Goal: Task Accomplishment & Management: Manage account settings

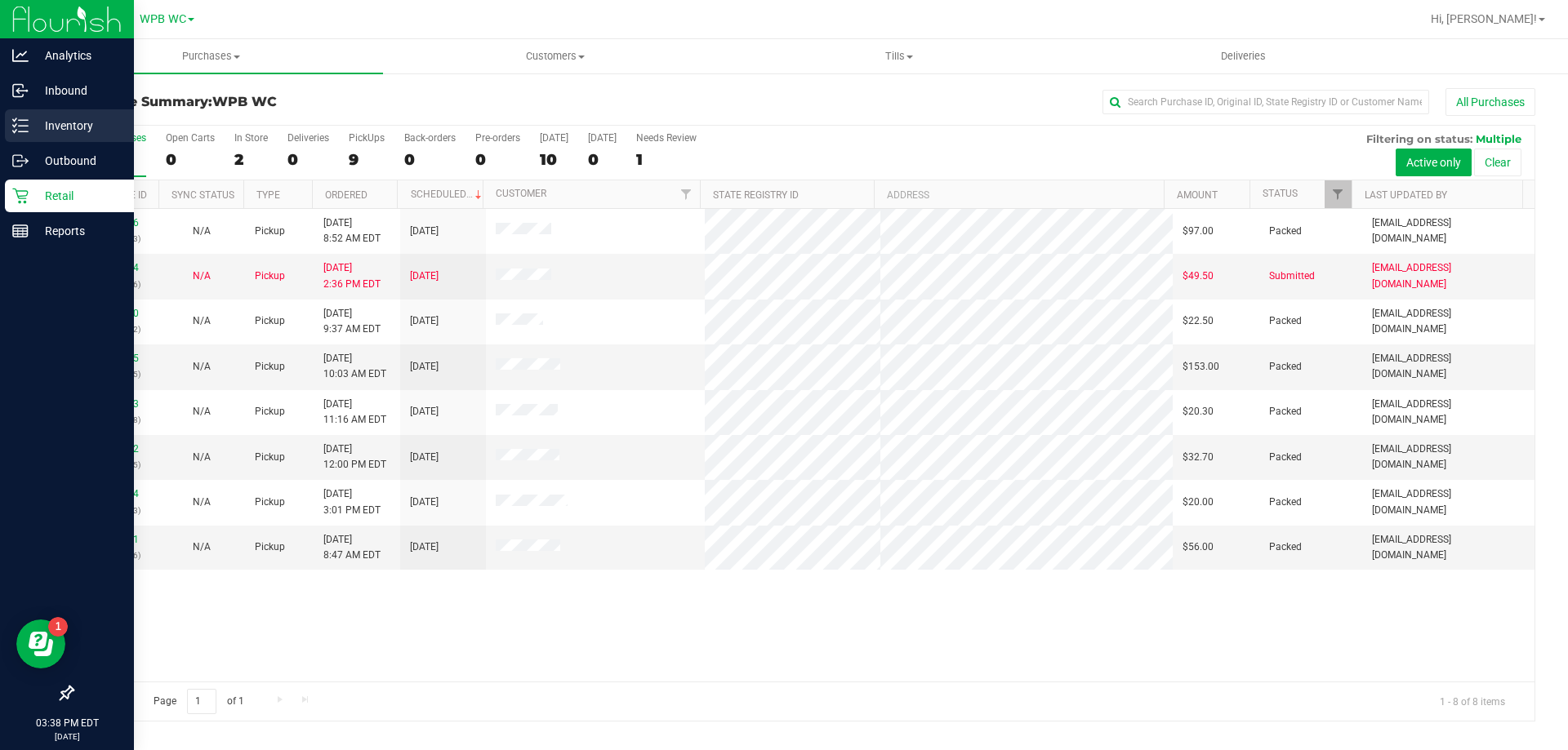
click at [71, 124] on p "Inventory" at bounding box center [77, 125] width 98 height 19
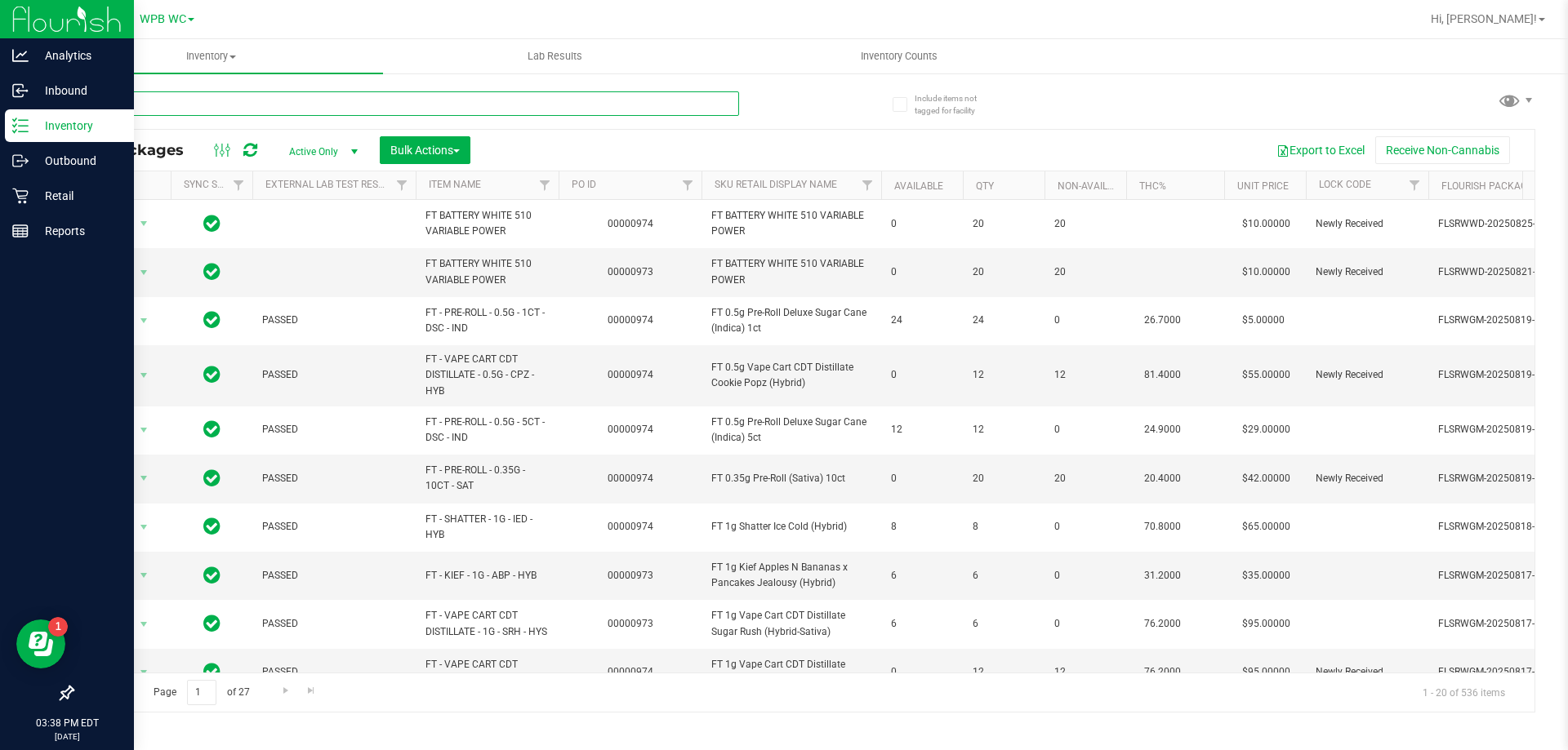
click at [225, 103] on input "text" at bounding box center [405, 103] width 667 height 24
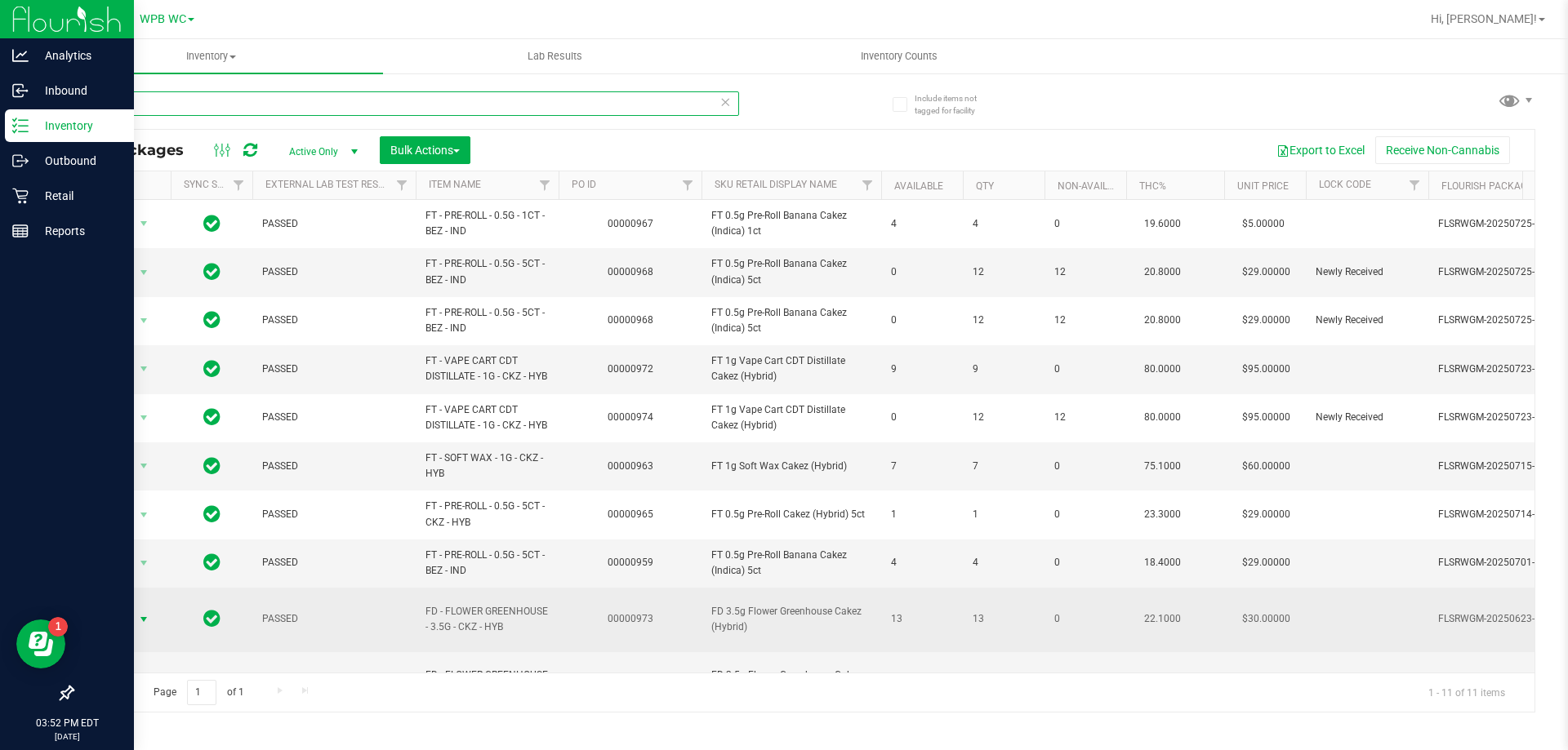
type input "cakez"
click at [135, 631] on span "select" at bounding box center [144, 619] width 20 height 23
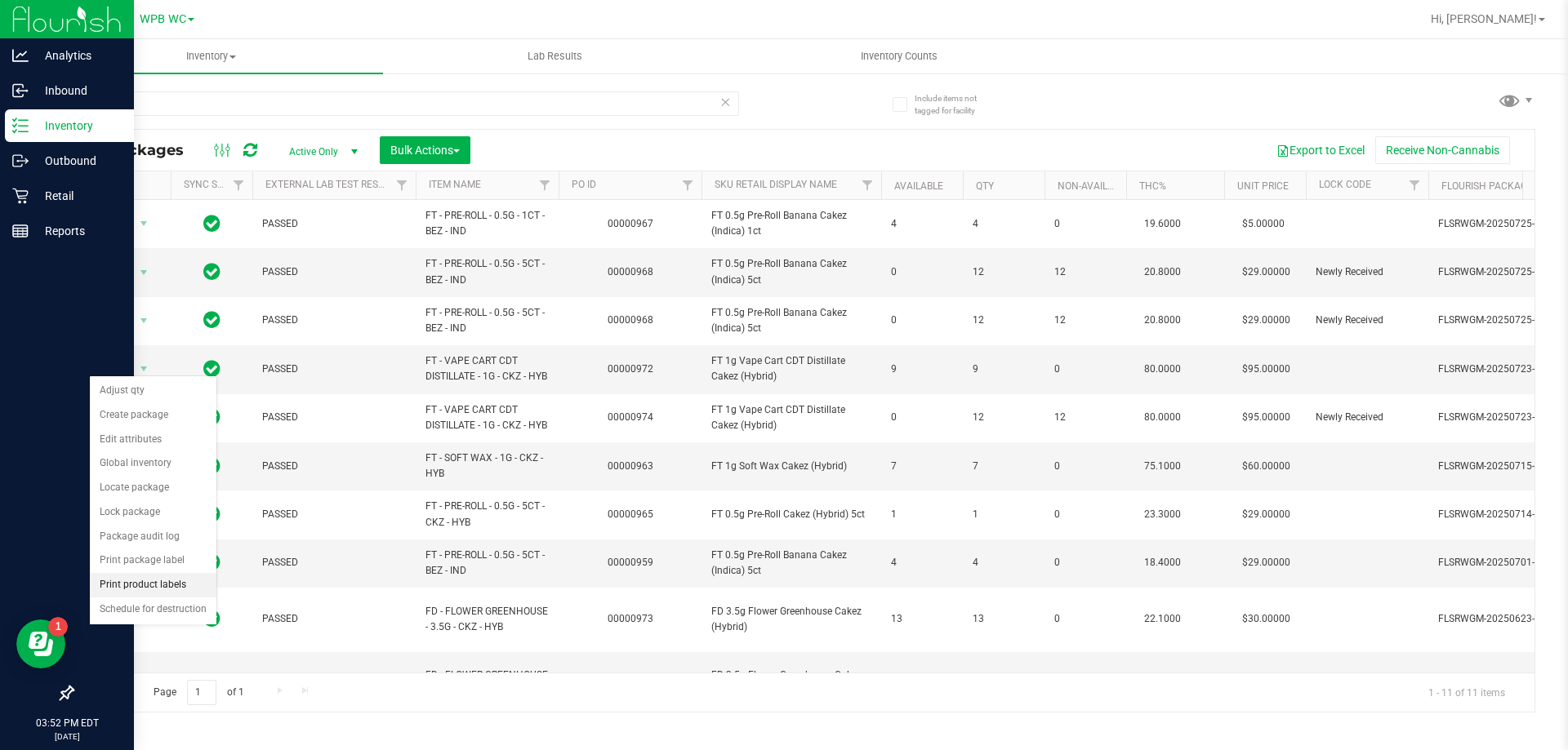
click at [157, 582] on li "Print product labels" at bounding box center [153, 584] width 126 height 24
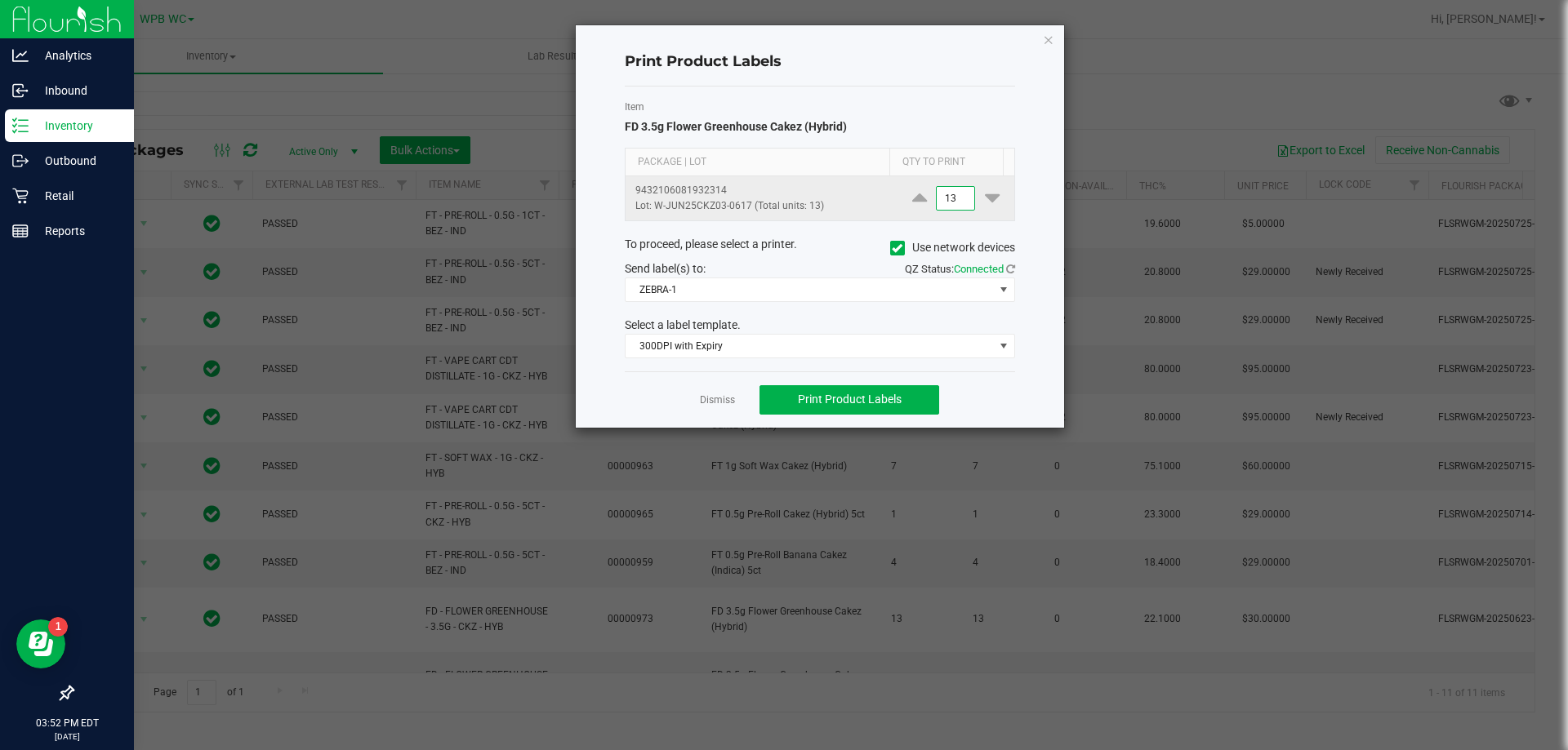
click at [951, 193] on input "13" at bounding box center [955, 198] width 38 height 23
type input "1"
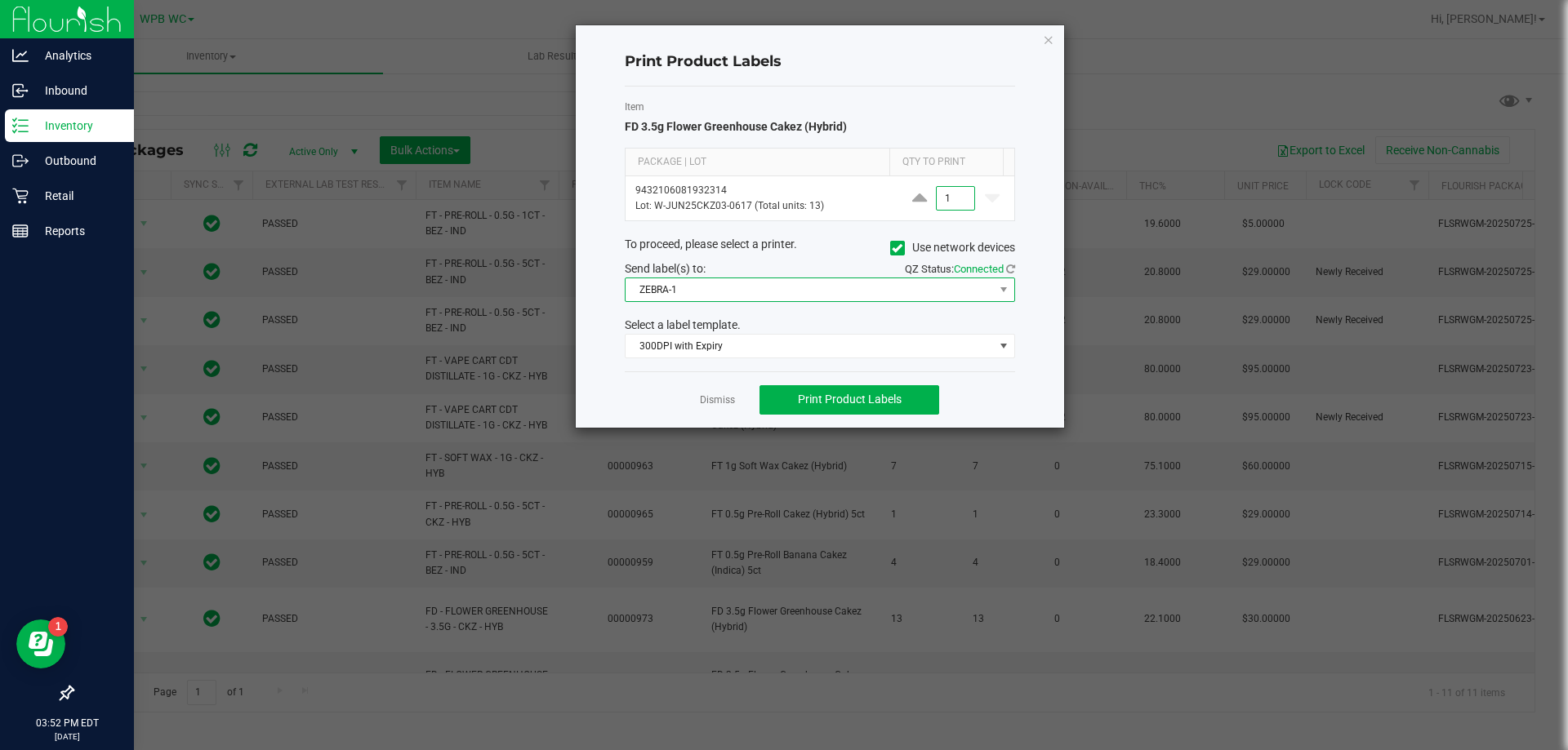
click at [765, 301] on span "ZEBRA-1" at bounding box center [819, 289] width 390 height 24
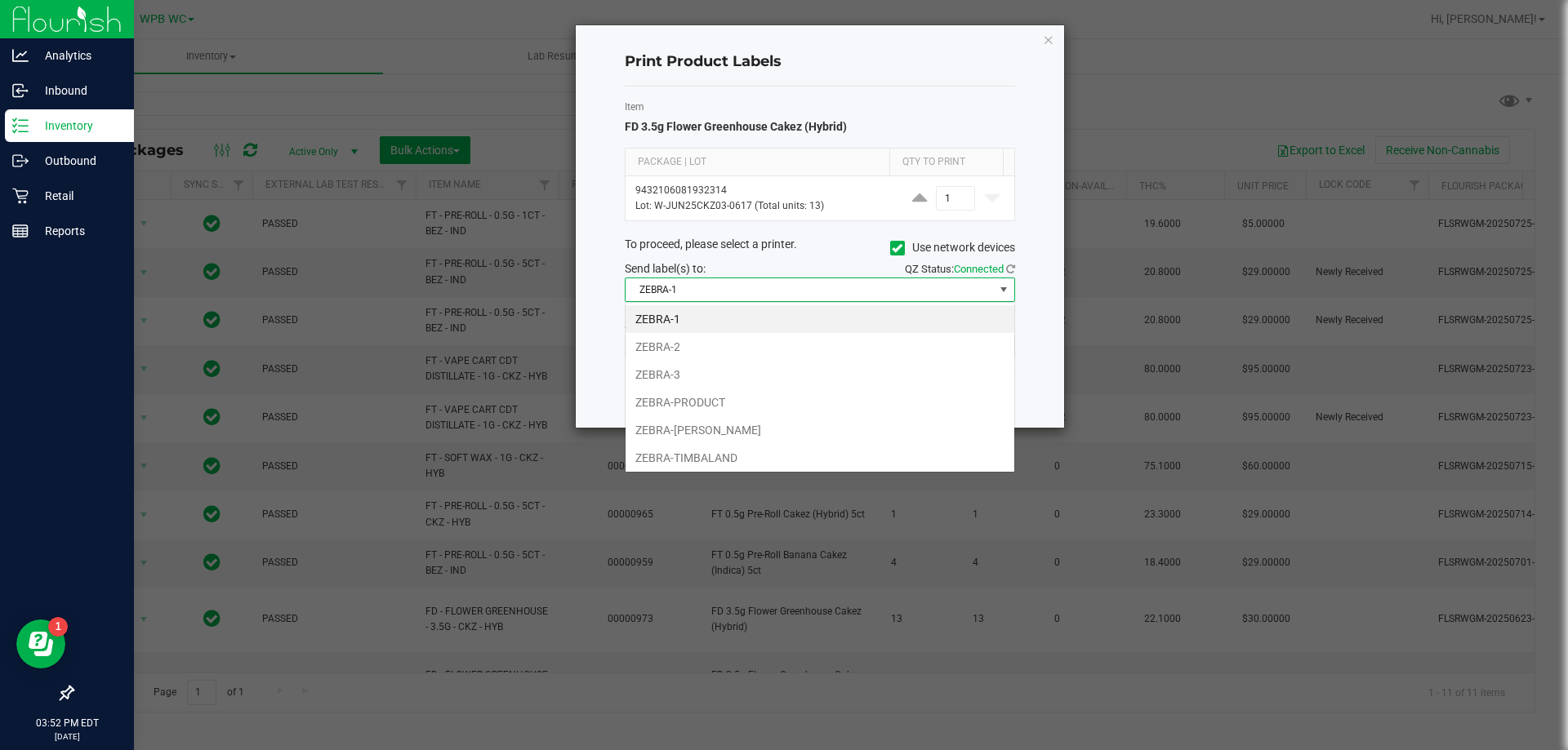
scroll to position [24, 390]
click at [707, 434] on li "ZEBRA-[PERSON_NAME]" at bounding box center [819, 430] width 389 height 28
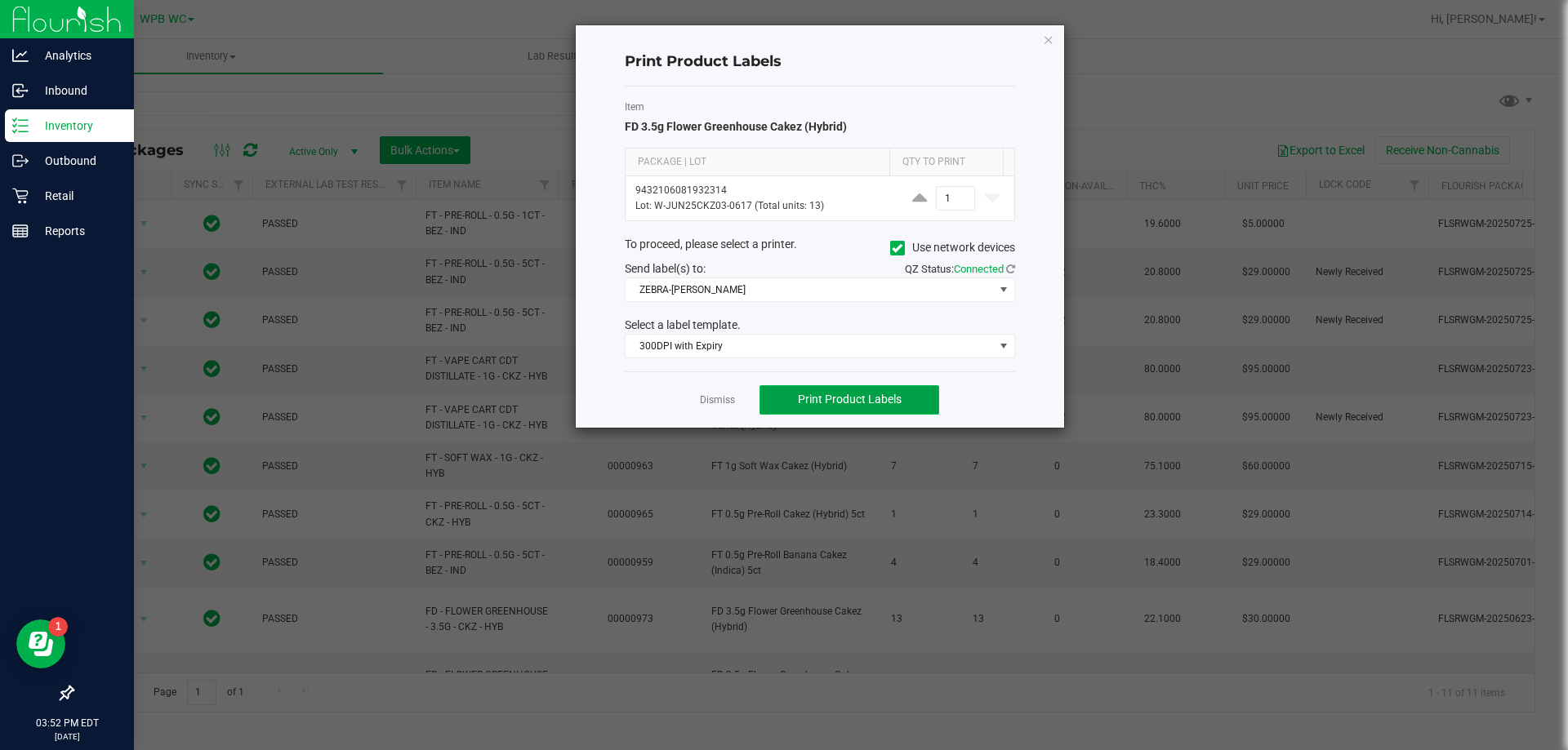
click at [843, 399] on span "Print Product Labels" at bounding box center [849, 399] width 103 height 13
click at [730, 402] on link "Dismiss" at bounding box center [718, 400] width 35 height 13
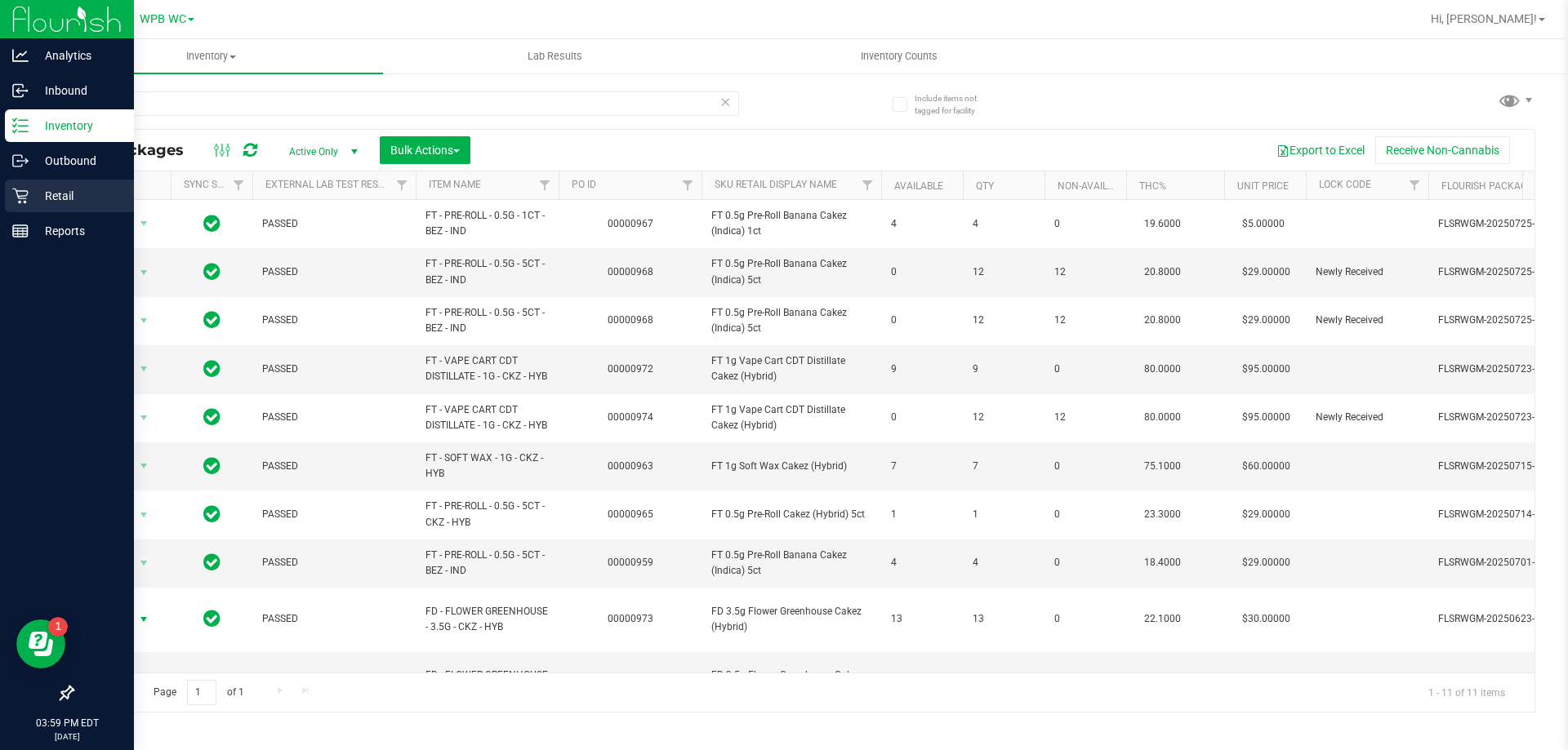
click at [29, 188] on div "Retail" at bounding box center [69, 196] width 129 height 33
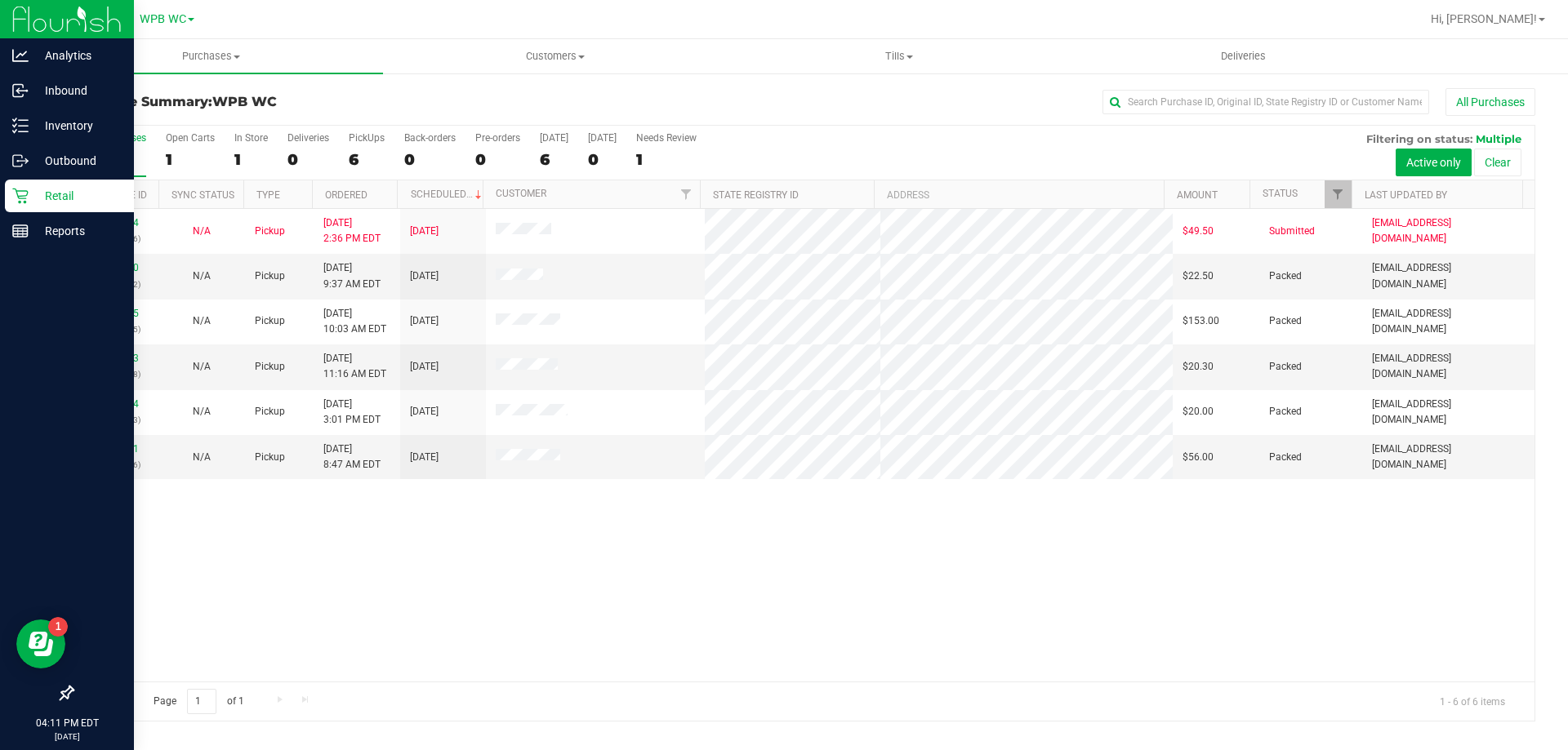
click at [110, 161] on div "7" at bounding box center [116, 160] width 61 height 18
click at [0, 0] on input "All Purchases 7" at bounding box center [0, 0] width 0 height 0
click at [562, 619] on div "11847354 (317236586) N/A Pickup [DATE] 2:36 PM EDT 8/26/2025 $49.50 Submitted […" at bounding box center [803, 445] width 1461 height 473
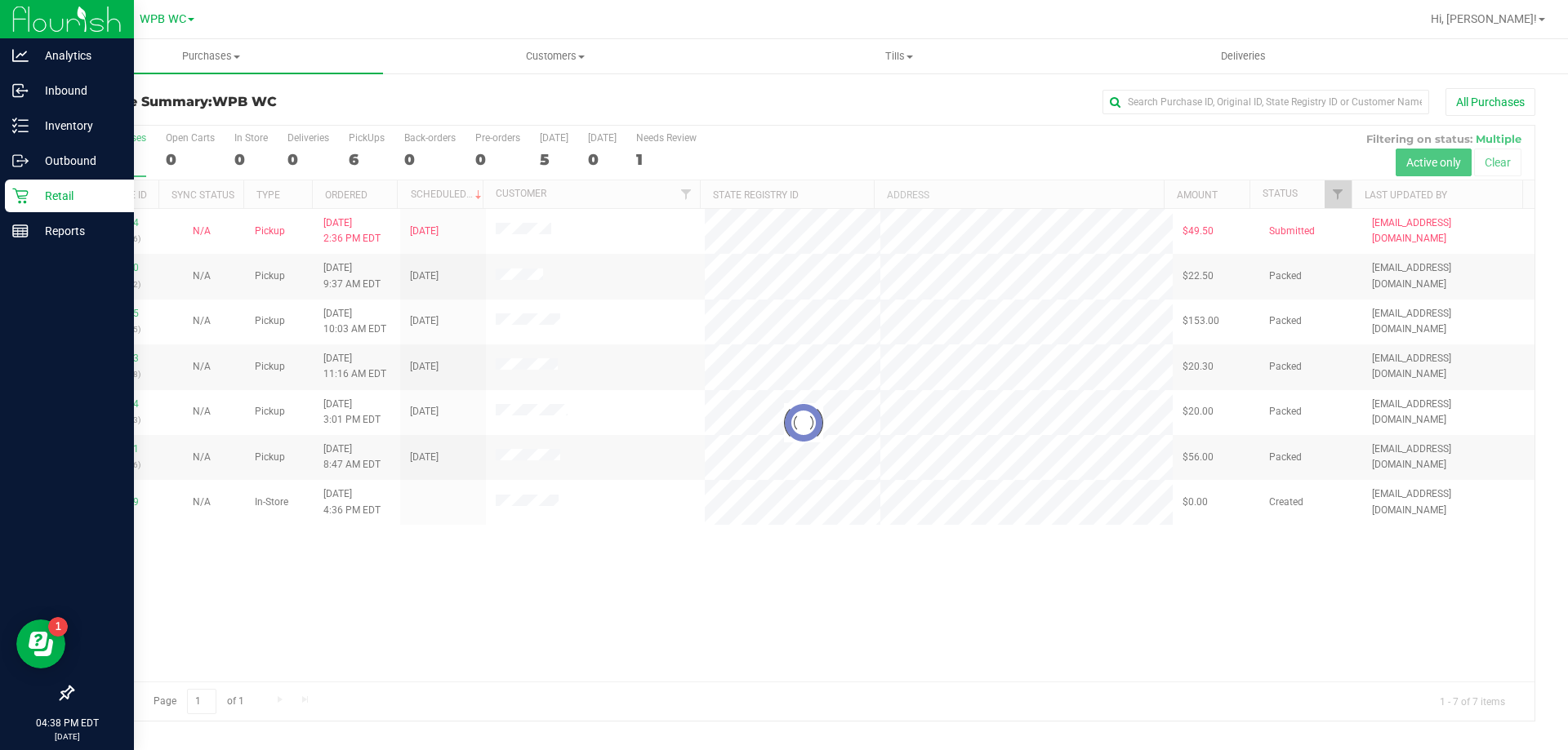
drag, startPoint x: 949, startPoint y: 543, endPoint x: 940, endPoint y: 552, distance: 12.7
click at [950, 543] on div at bounding box center [803, 423] width 1461 height 595
click at [930, 610] on div at bounding box center [803, 423] width 1461 height 595
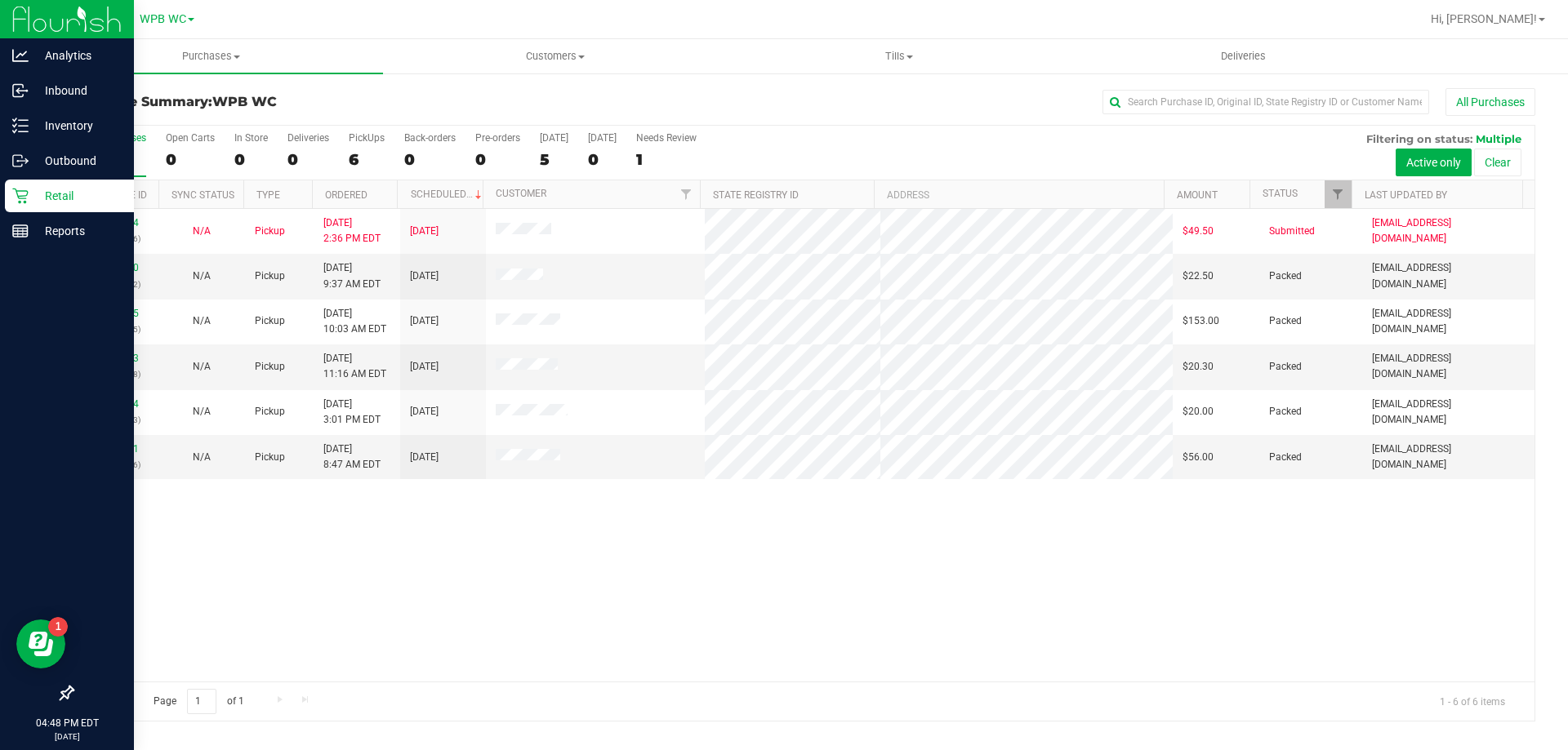
click at [494, 547] on div "11847354 (317236586) N/A Pickup [DATE] 2:36 PM EDT 8/26/2025 $49.50 Submitted […" at bounding box center [803, 445] width 1461 height 473
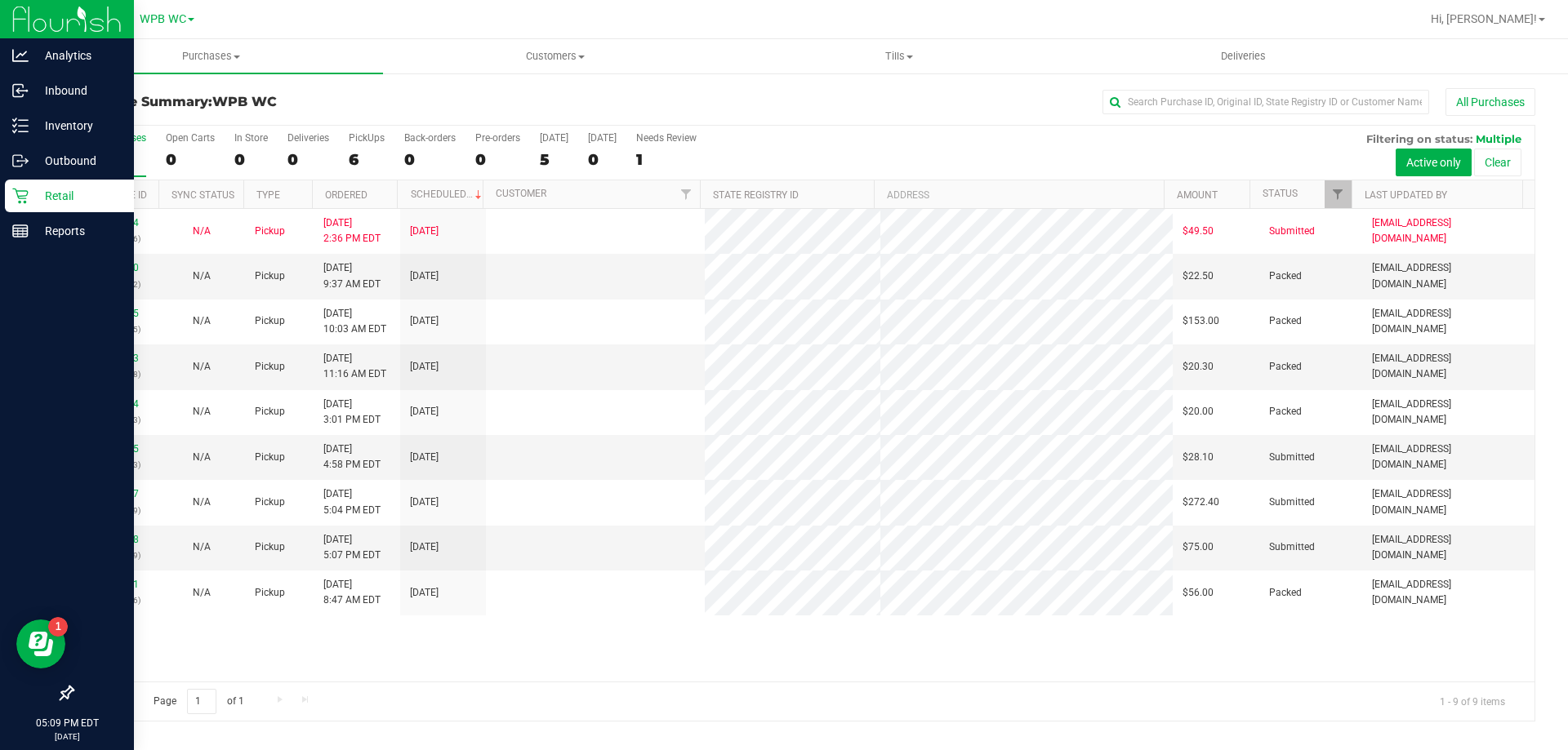
click at [478, 628] on div "11847354 (317236586) N/A Pickup [DATE] 2:36 PM EDT 8/26/2025 $49.50 Submitted […" at bounding box center [803, 445] width 1461 height 473
click at [123, 536] on link "11851848" at bounding box center [116, 540] width 45 height 12
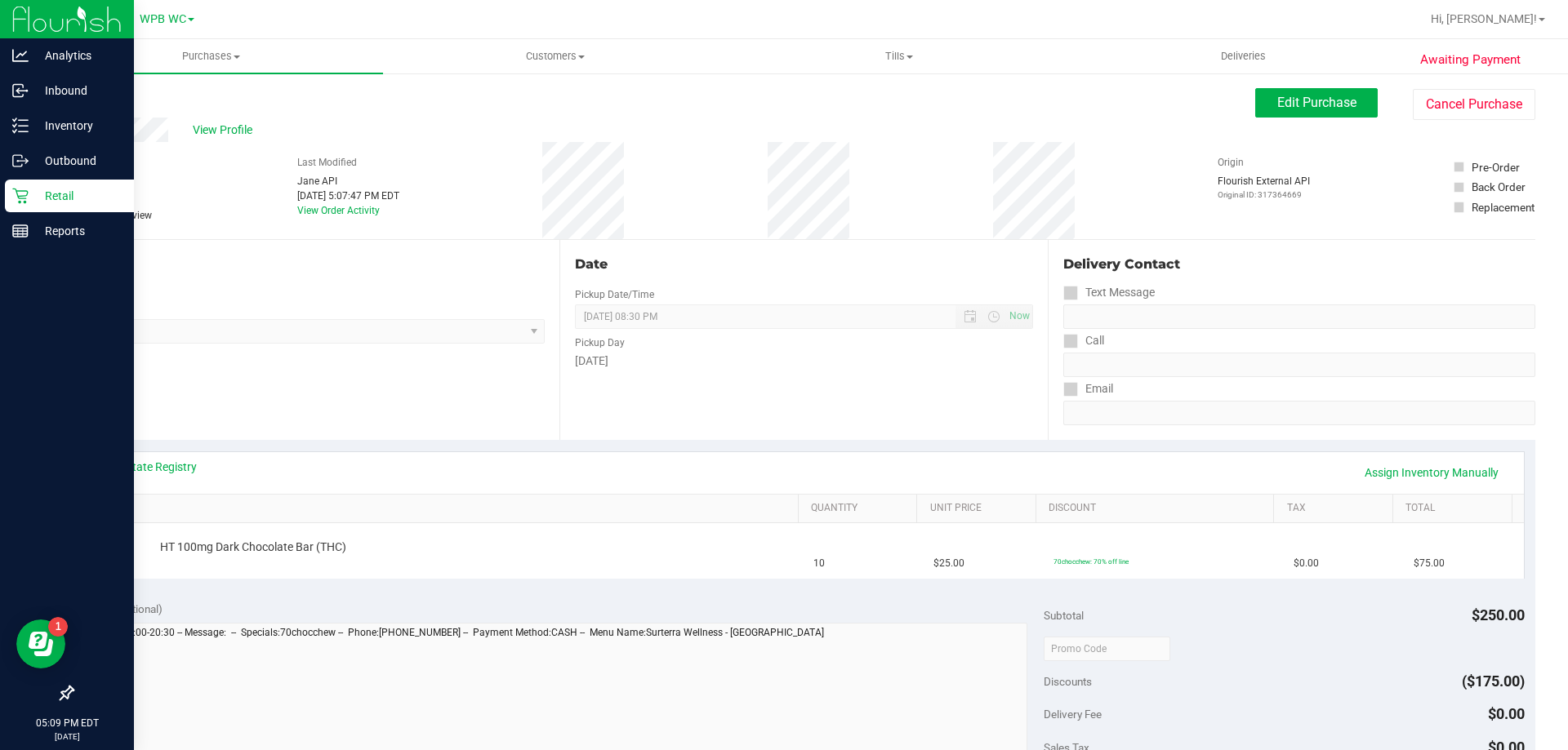
click at [184, 476] on div "View State Registry Assign Inventory Manually" at bounding box center [803, 472] width 1410 height 28
click at [182, 470] on link "View State Registry" at bounding box center [147, 466] width 98 height 16
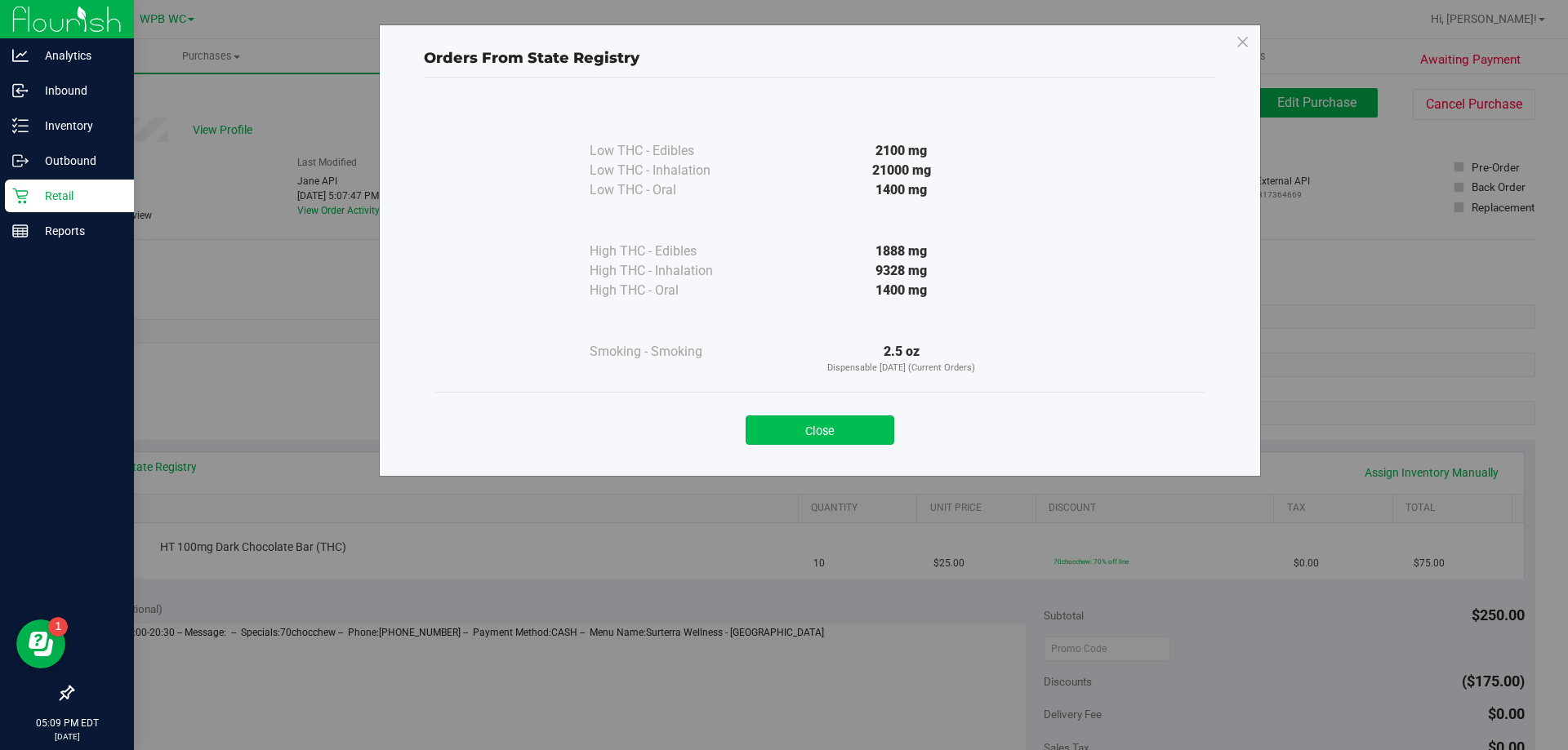
click at [838, 426] on button "Close" at bounding box center [819, 430] width 149 height 29
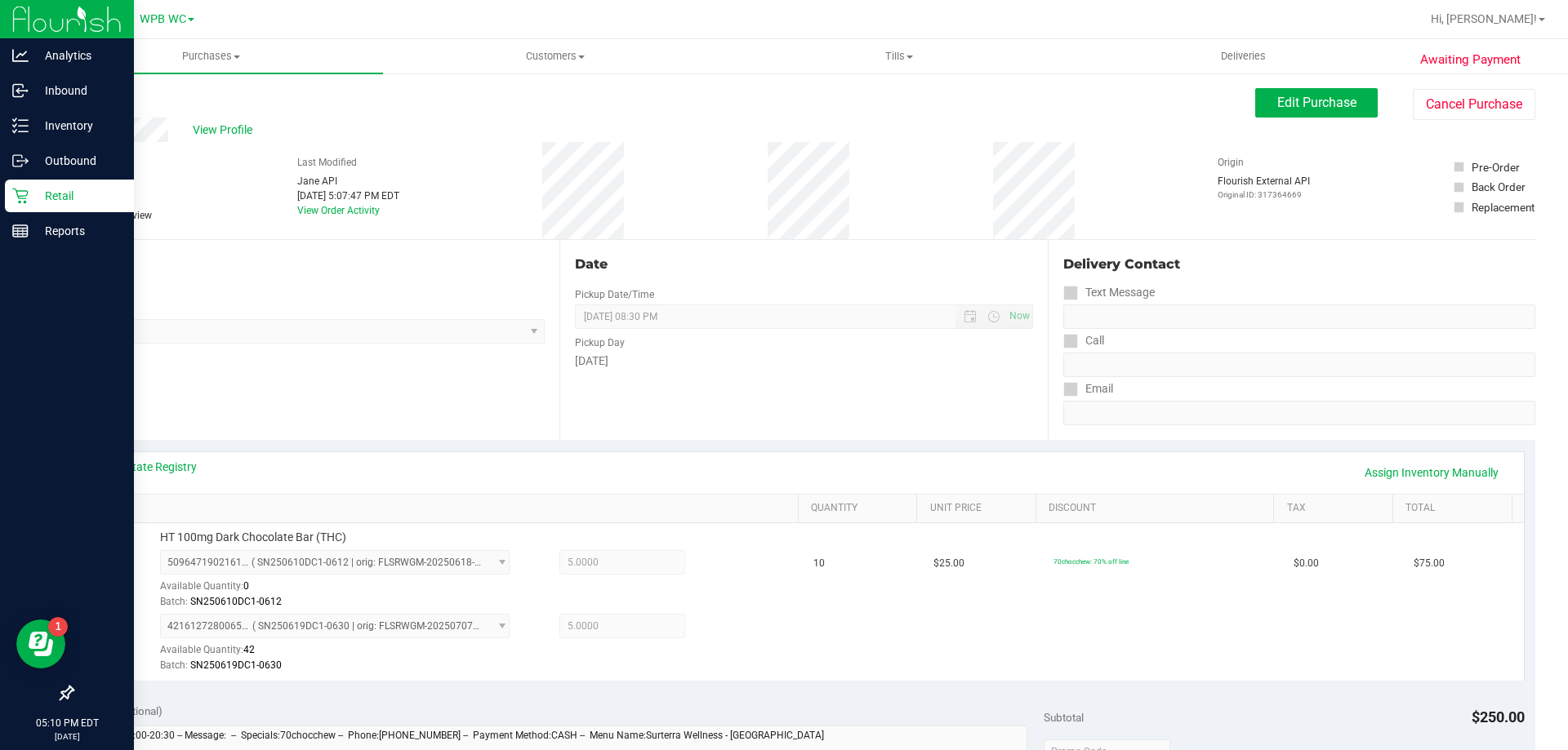
scroll to position [408, 0]
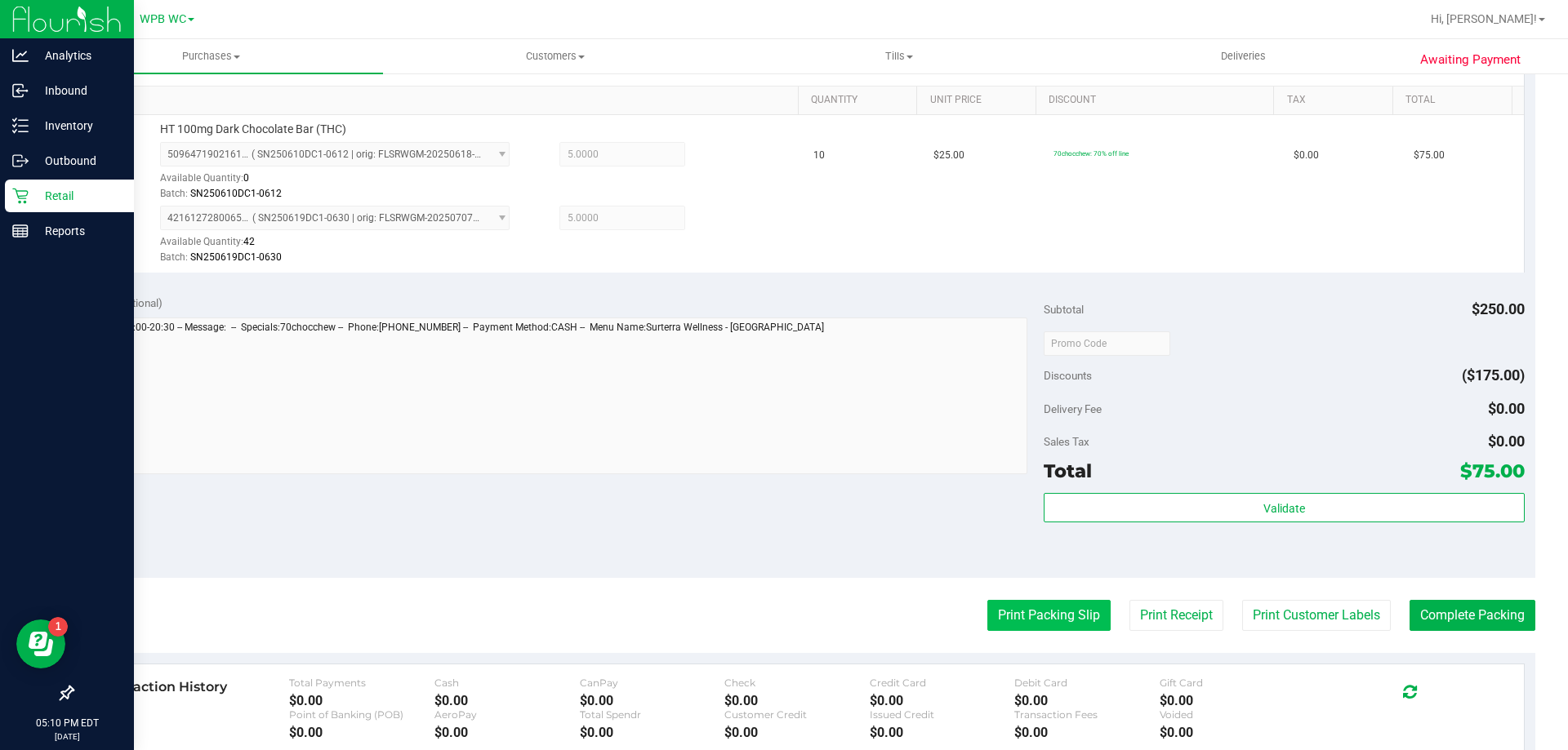
click at [1068, 616] on button "Print Packing Slip" at bounding box center [1048, 615] width 124 height 31
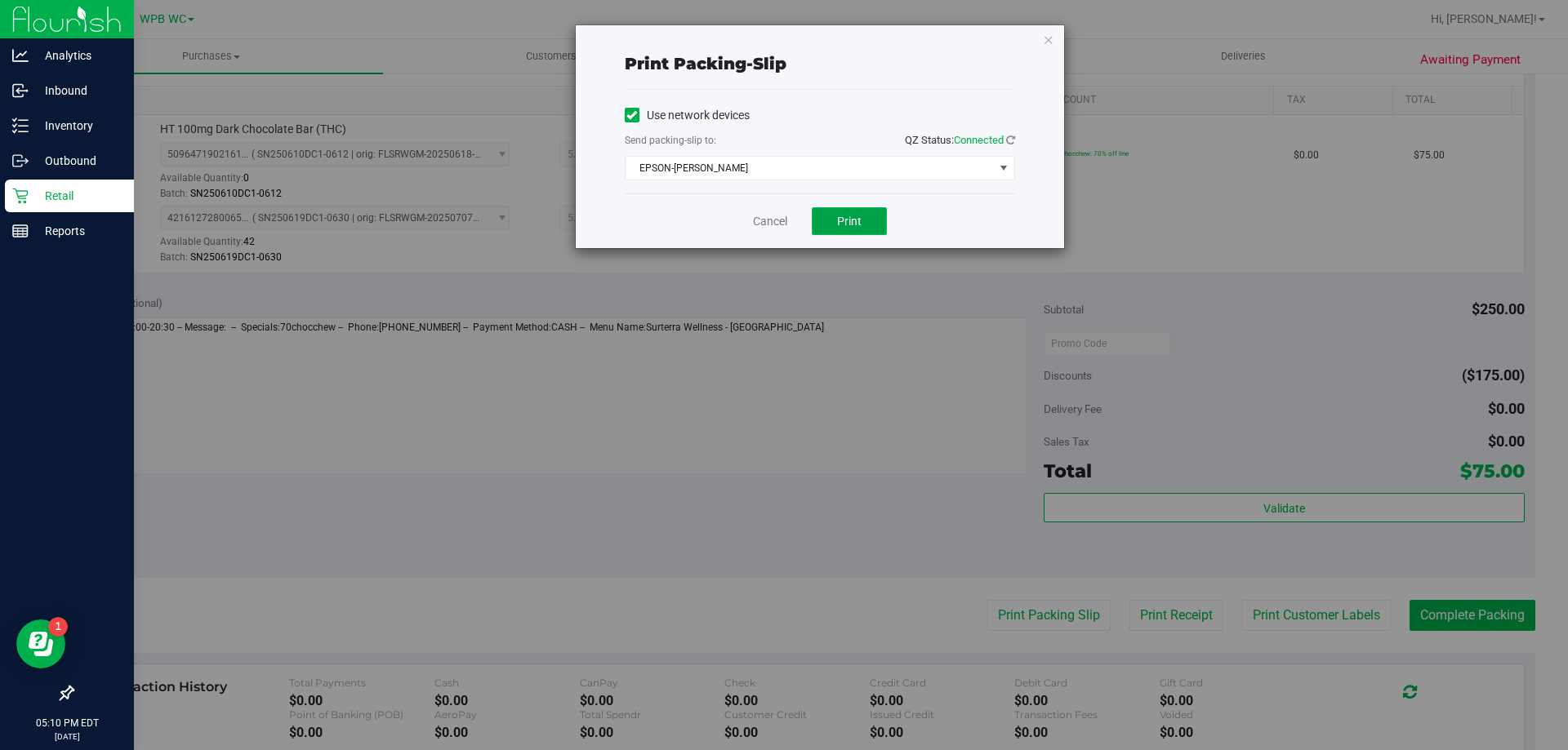
click at [873, 227] on button "Print" at bounding box center [849, 221] width 75 height 28
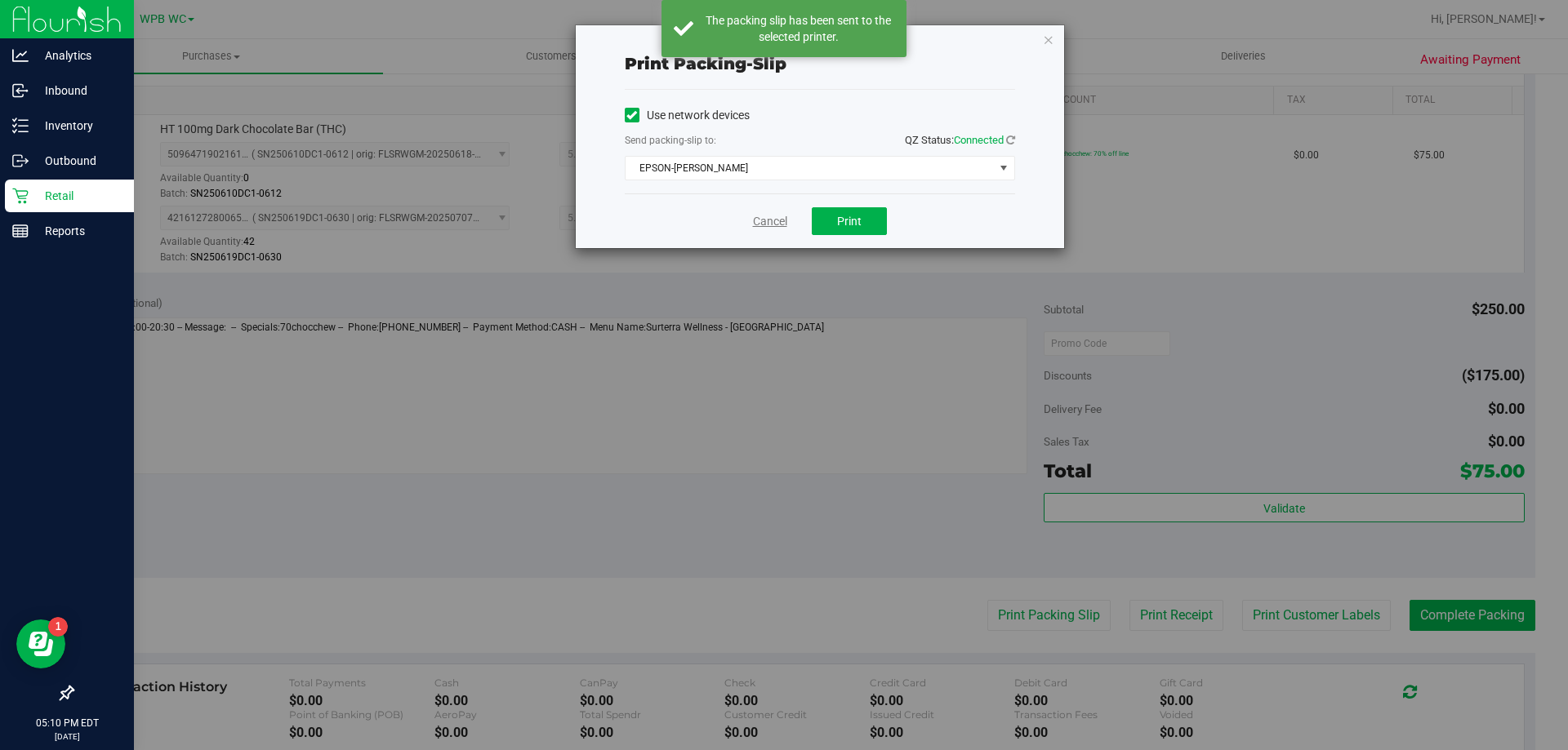
click at [776, 218] on link "Cancel" at bounding box center [770, 221] width 34 height 17
click at [776, 218] on div "4216127280065378 ( SN250619DC1-0630 | orig: FLSRWGM-20250707-122 ) 421612728006…" at bounding box center [474, 235] width 630 height 60
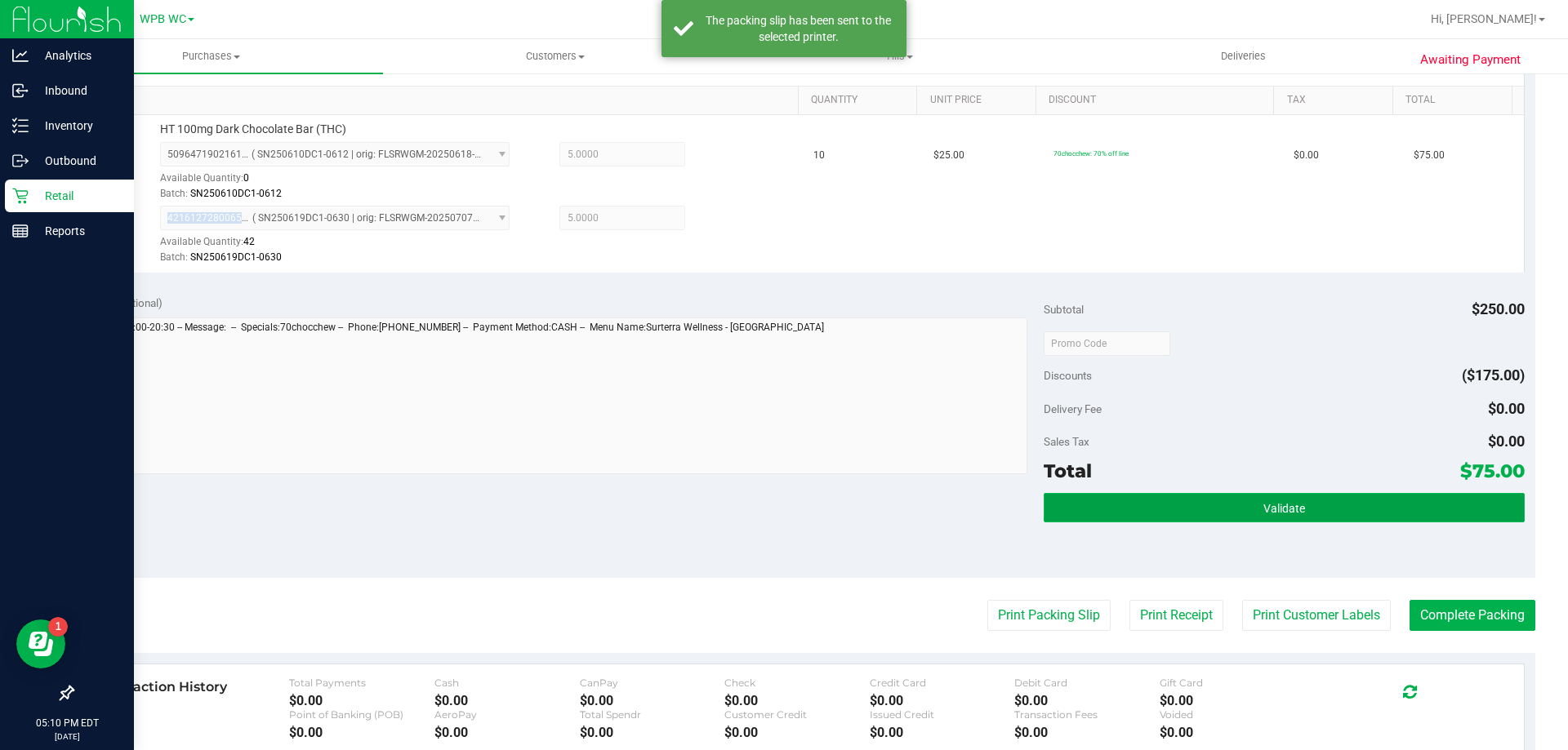
click at [1152, 501] on button "Validate" at bounding box center [1283, 507] width 480 height 29
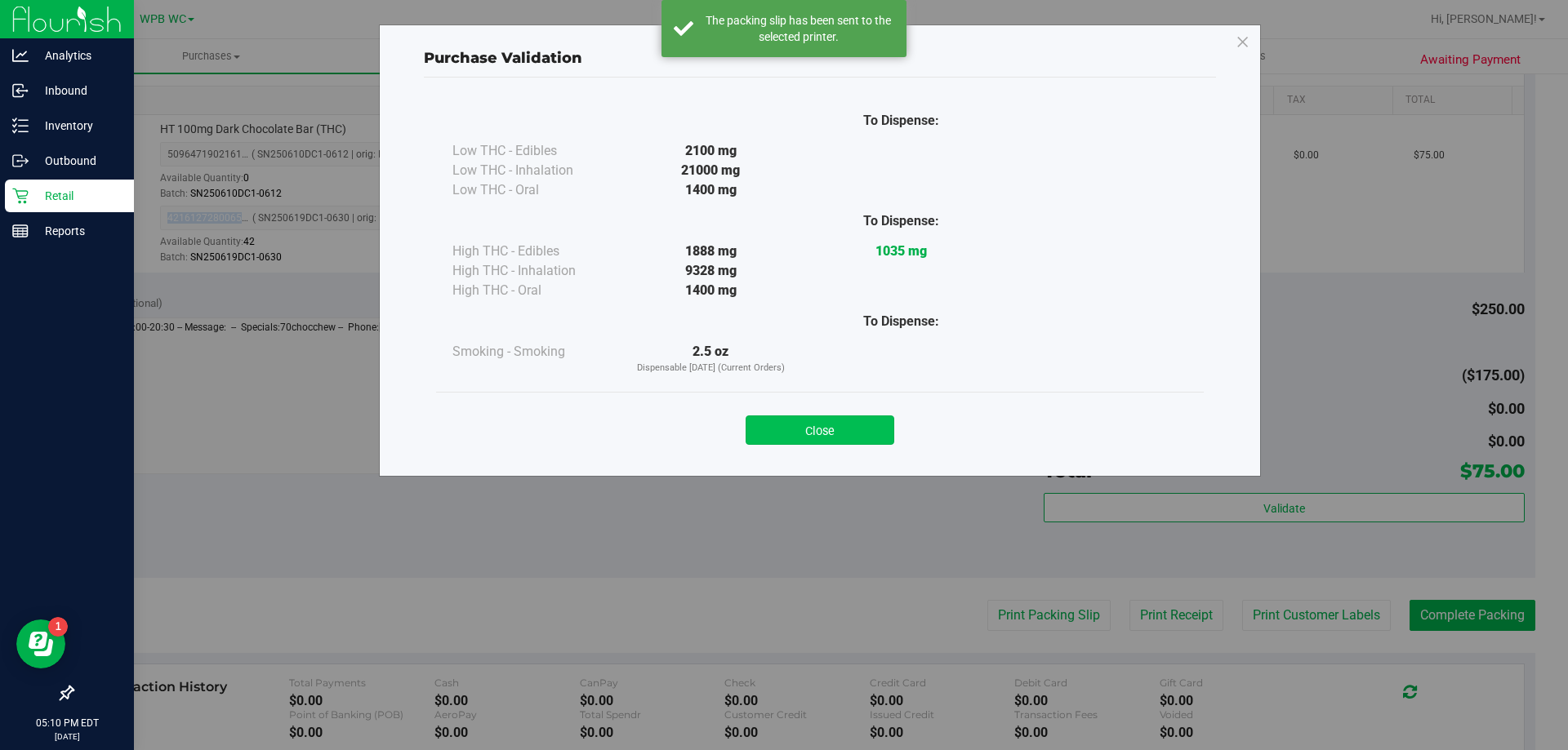
click at [818, 430] on button "Close" at bounding box center [819, 430] width 149 height 29
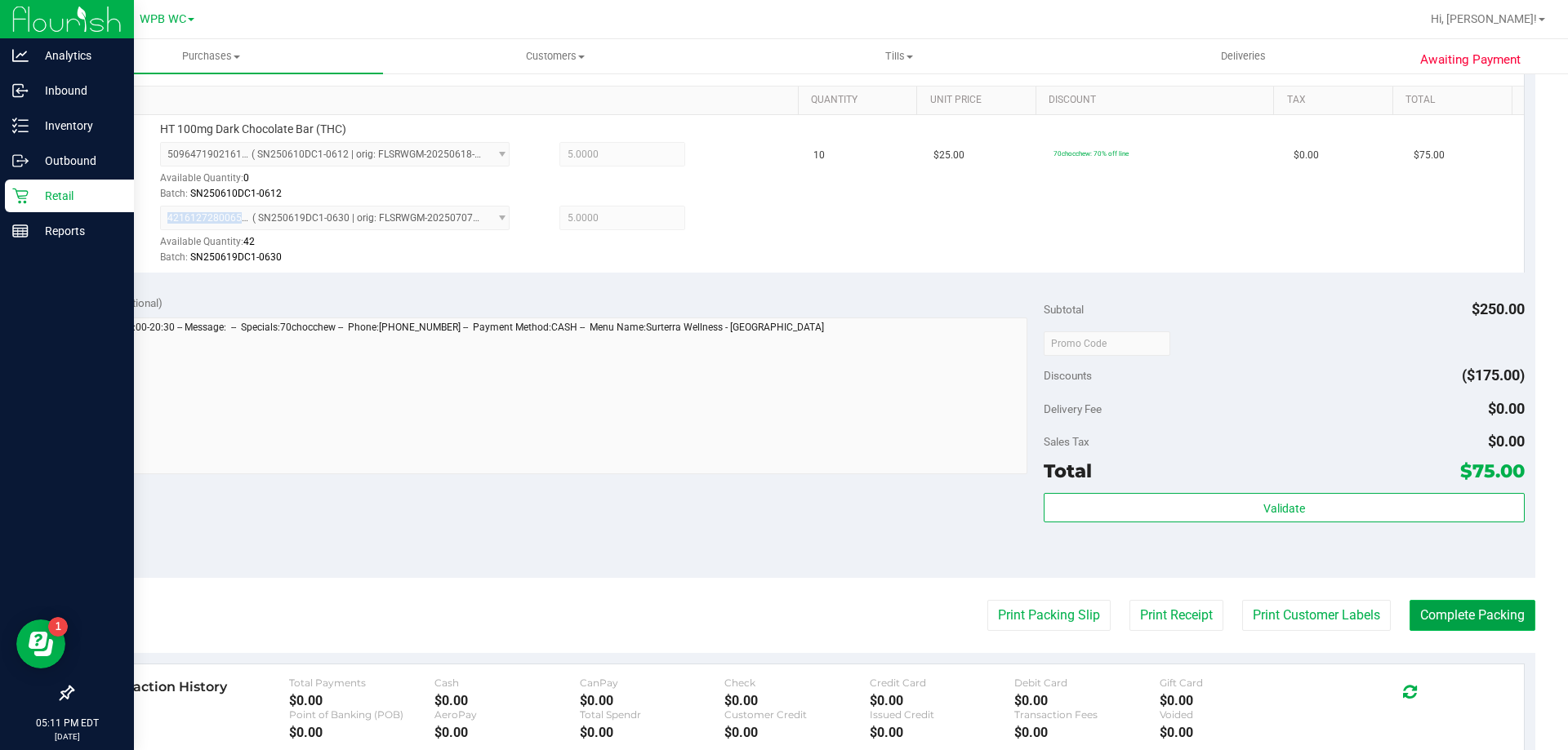
click at [1422, 624] on button "Complete Packing" at bounding box center [1471, 615] width 125 height 31
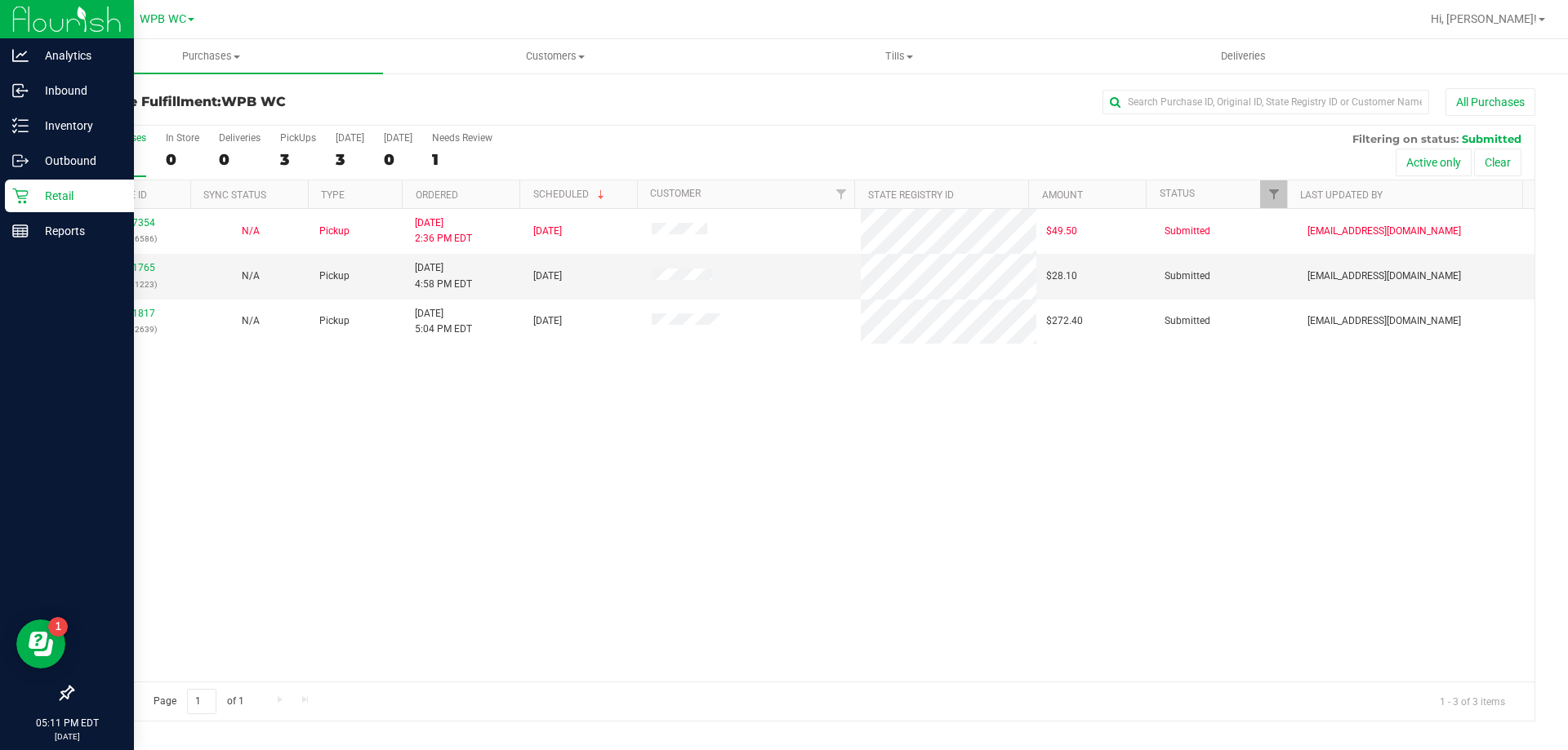
click at [668, 510] on div "11847354 (317236586) N/A Pickup [DATE] 2:36 PM EDT 8/26/2025 $49.50 Submitted […" at bounding box center [803, 445] width 1461 height 473
click at [152, 267] on link "11851765" at bounding box center [132, 268] width 45 height 12
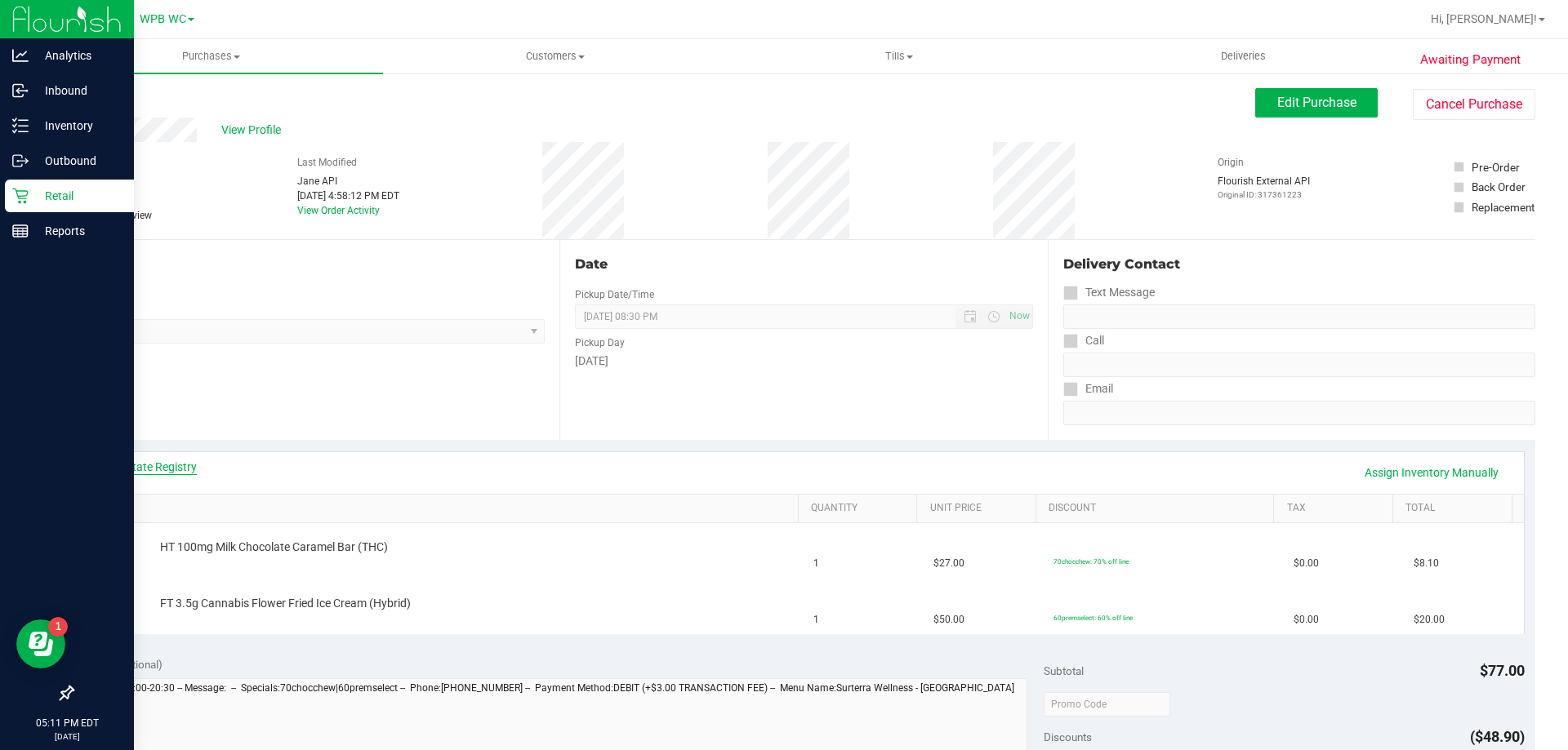
click at [167, 461] on link "View State Registry" at bounding box center [147, 466] width 98 height 16
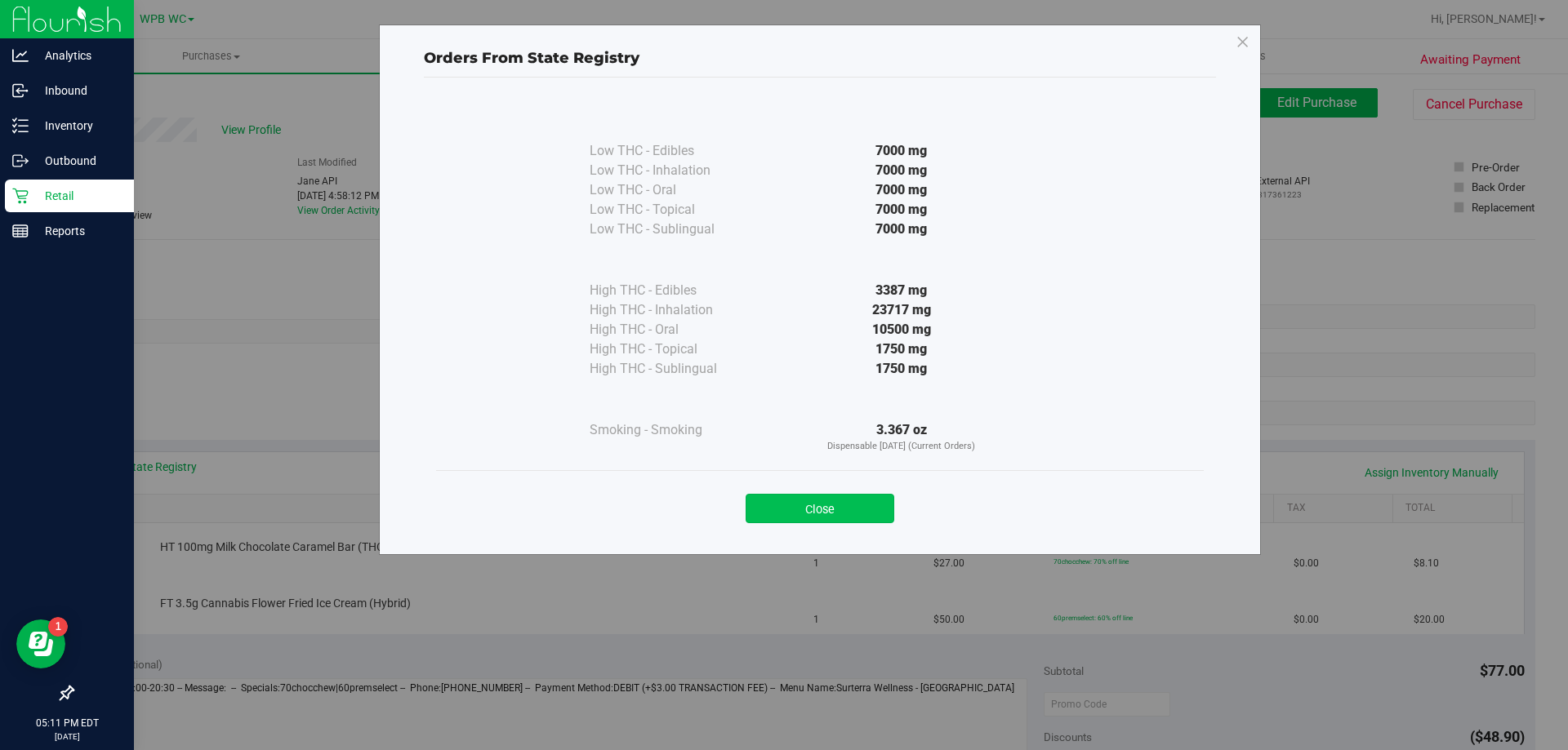
click at [842, 508] on button "Close" at bounding box center [819, 508] width 149 height 29
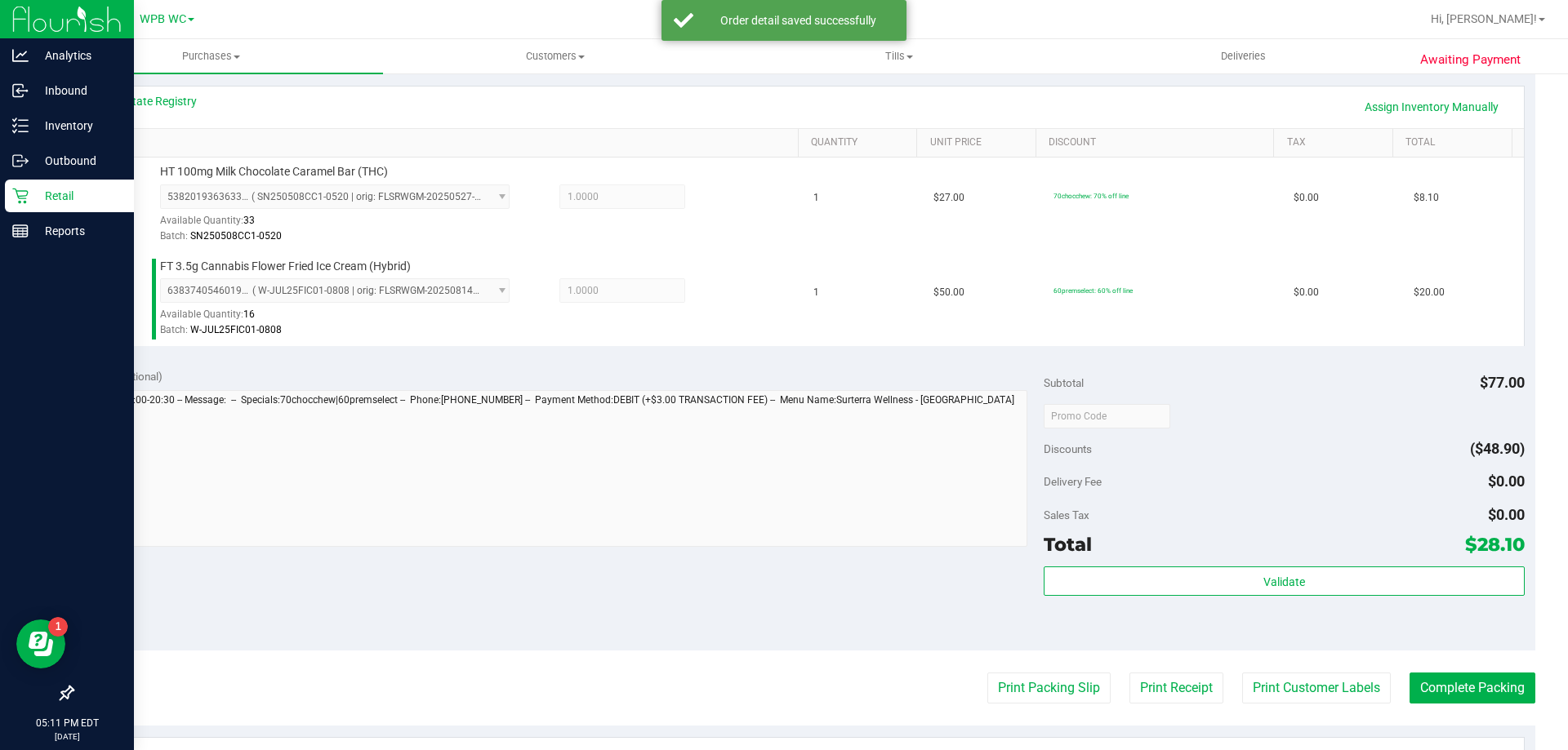
scroll to position [571, 0]
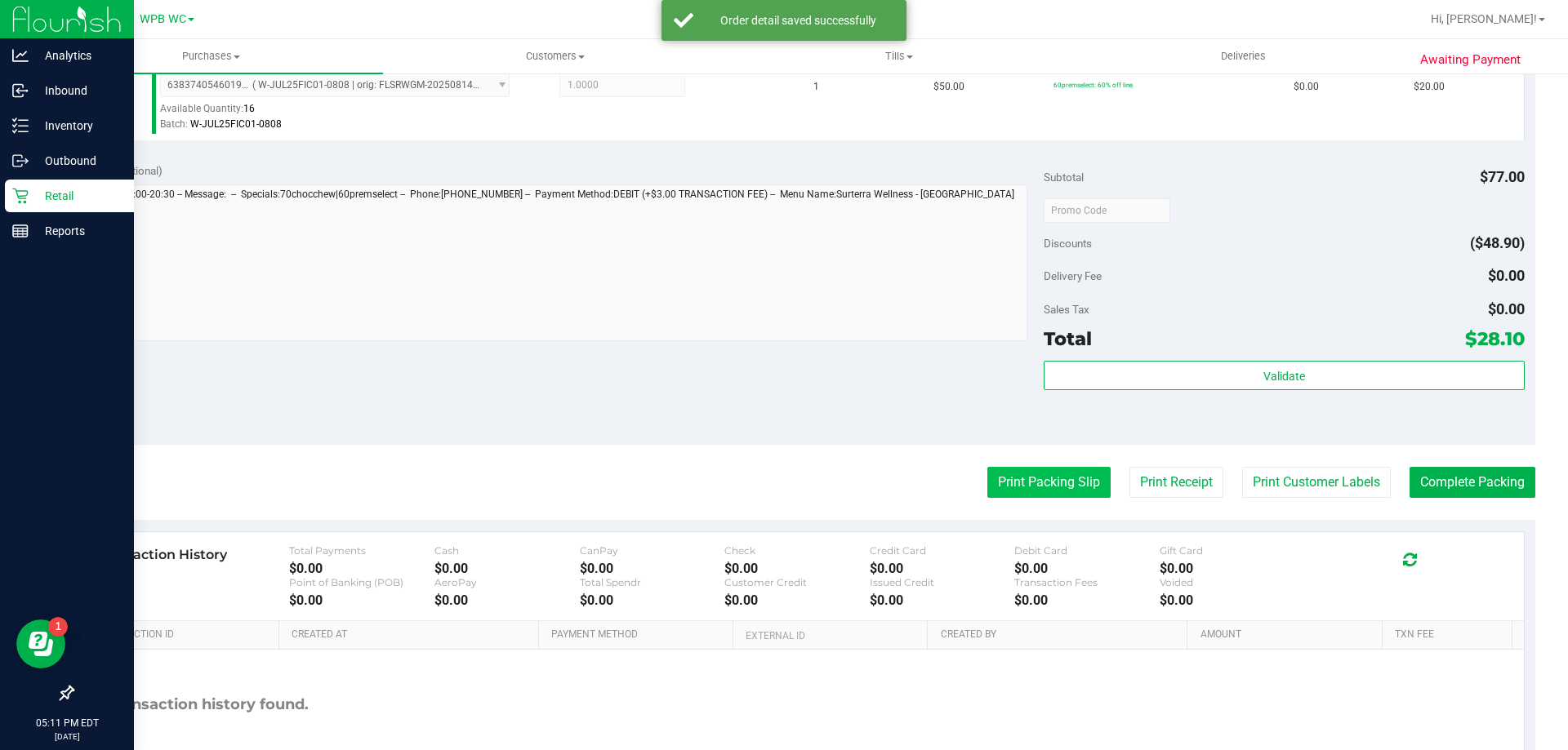
click at [1031, 485] on button "Print Packing Slip" at bounding box center [1048, 482] width 124 height 31
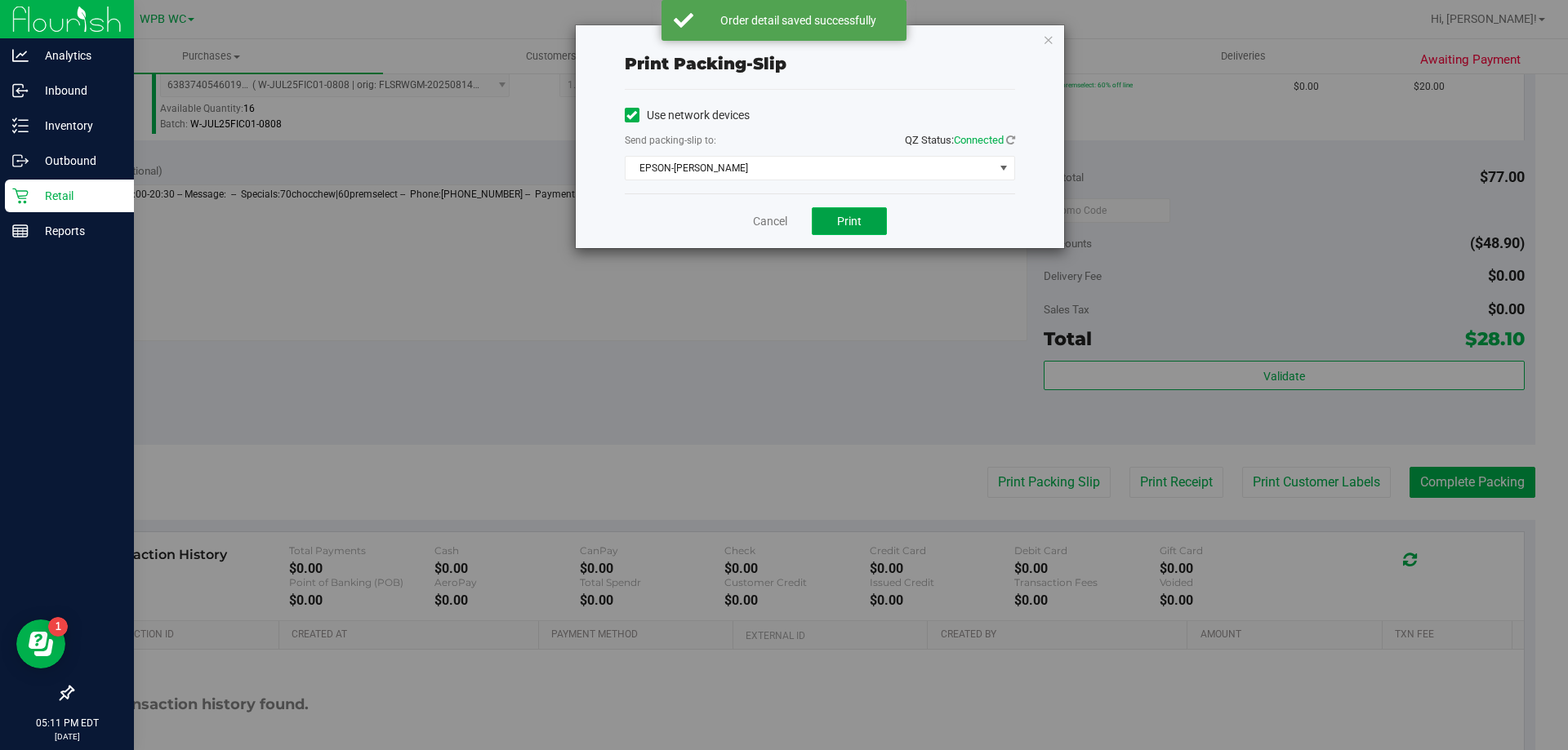
click at [867, 214] on button "Print" at bounding box center [849, 221] width 75 height 28
click at [767, 219] on link "Cancel" at bounding box center [770, 221] width 34 height 17
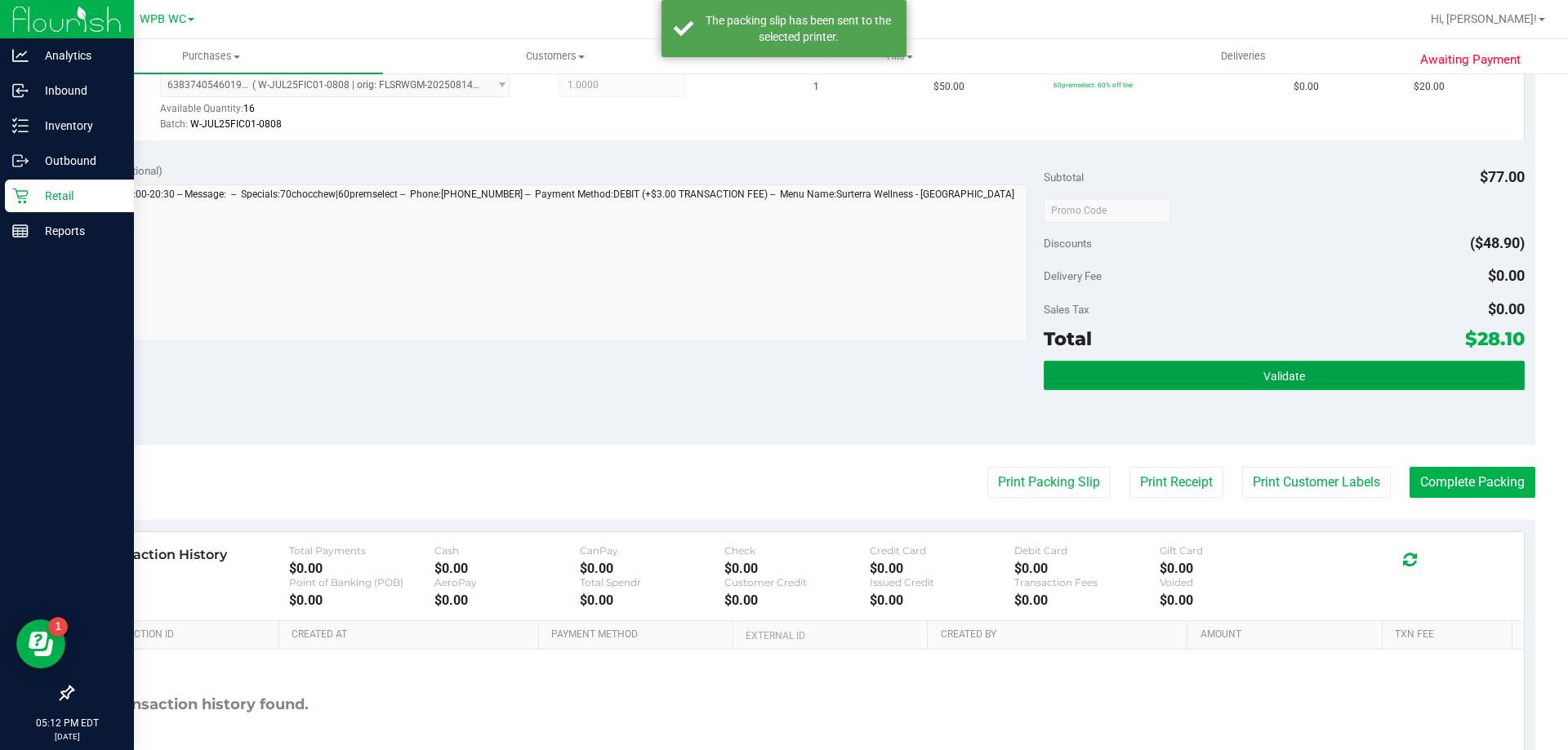
click at [1197, 372] on button "Validate" at bounding box center [1283, 375] width 480 height 29
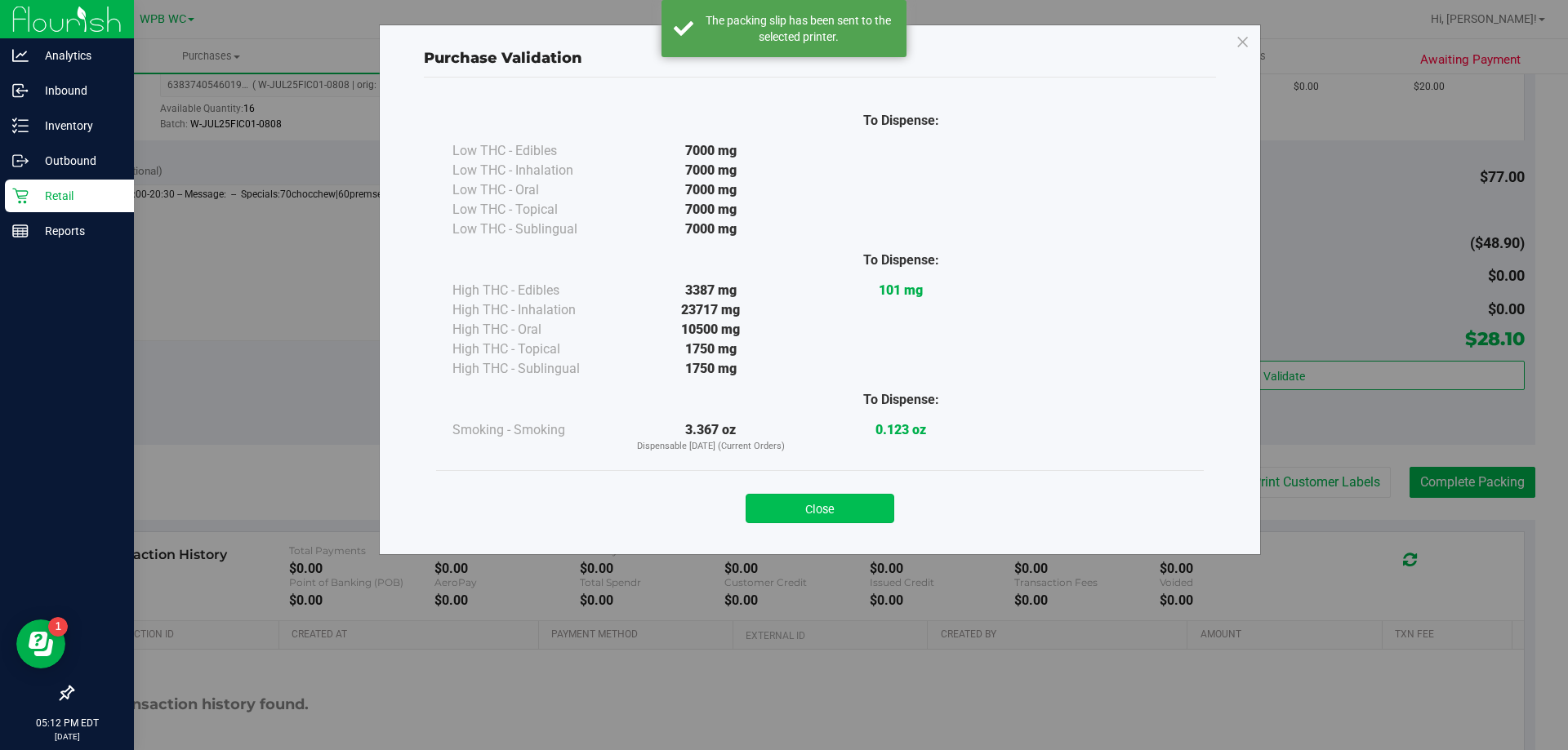
click at [818, 520] on button "Close" at bounding box center [819, 508] width 149 height 29
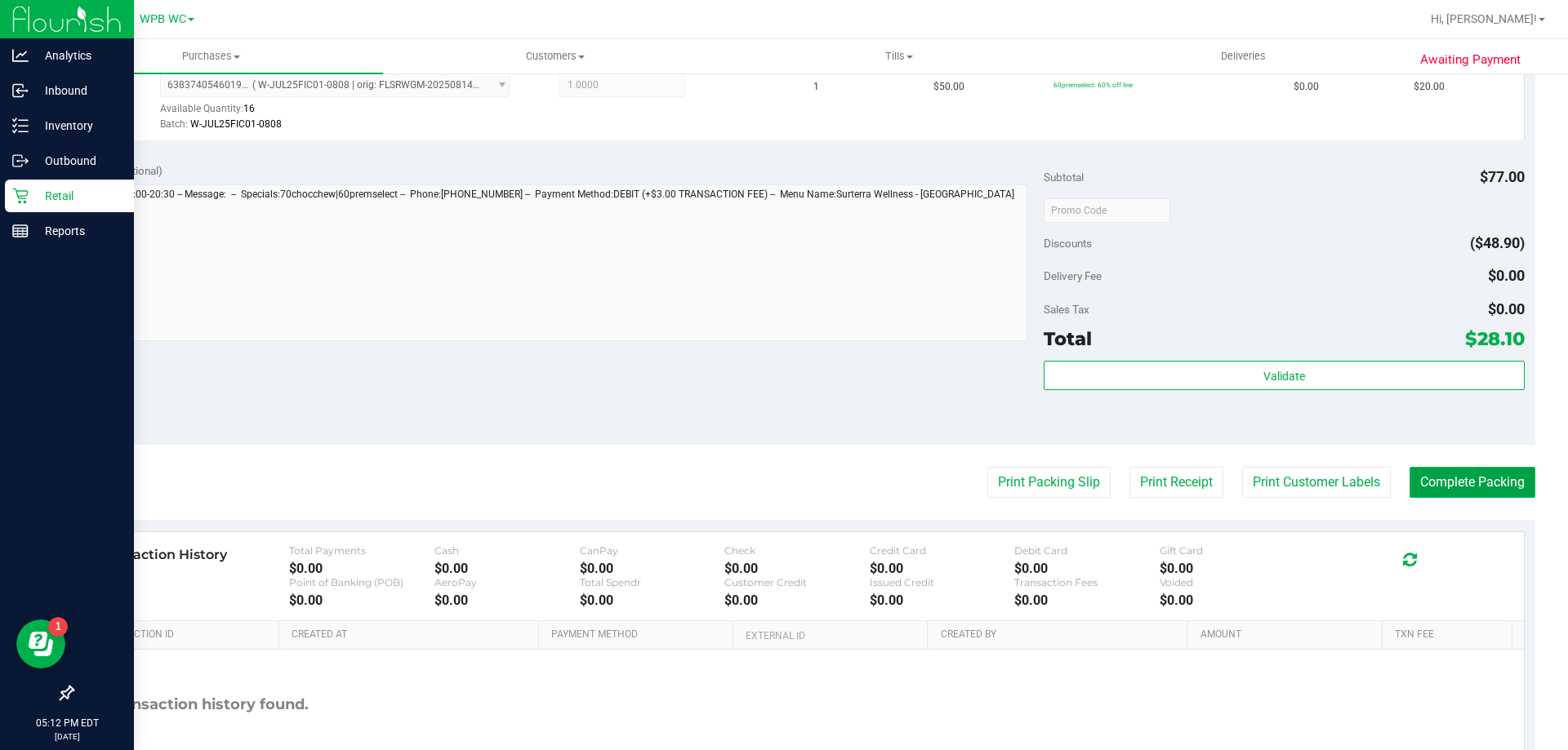
click at [1468, 475] on button "Complete Packing" at bounding box center [1471, 482] width 125 height 31
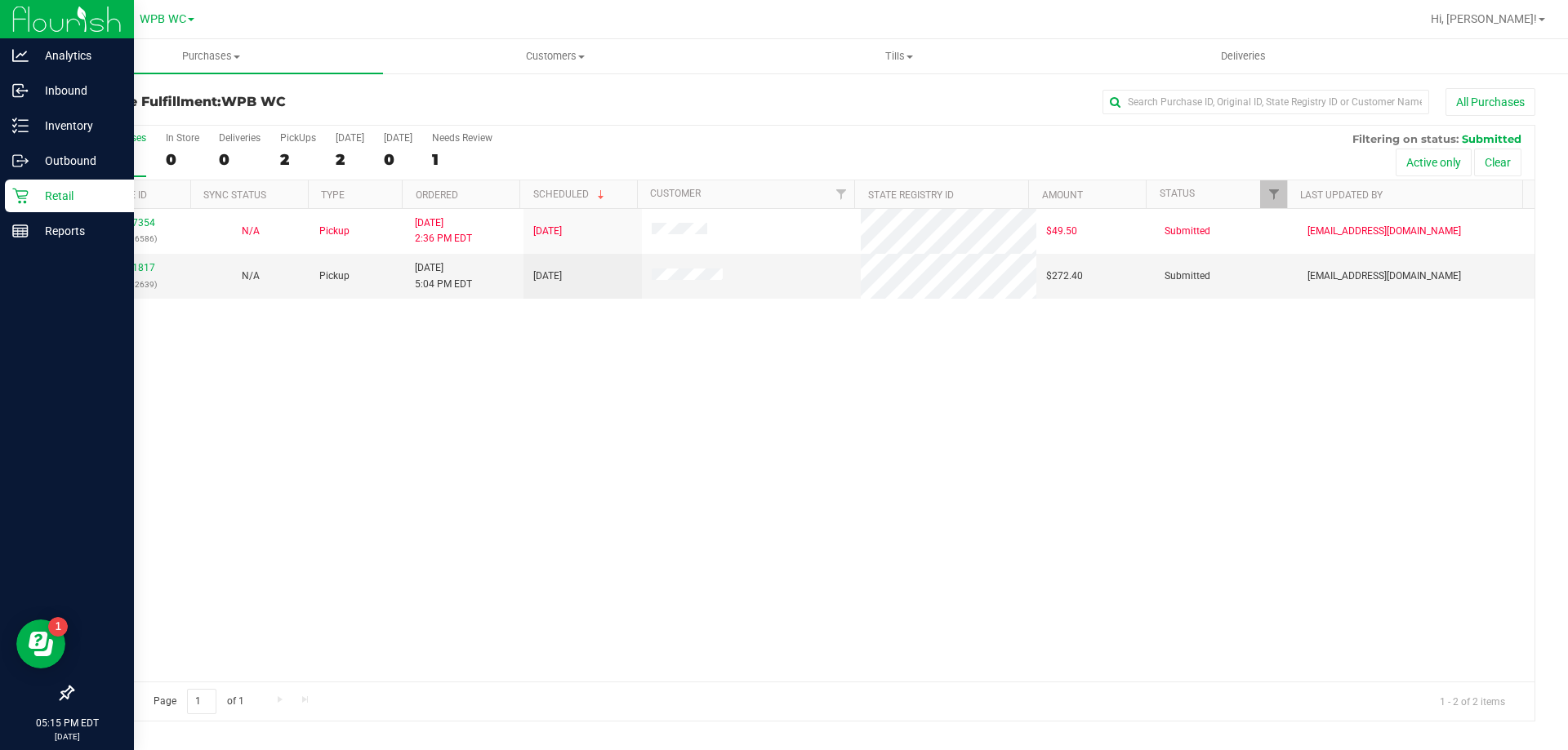
click at [867, 510] on div "11847354 (317236586) N/A Pickup [DATE] 2:36 PM EDT 8/26/2025 $49.50 Submitted […" at bounding box center [803, 445] width 1461 height 473
